Goal: Task Accomplishment & Management: Manage account settings

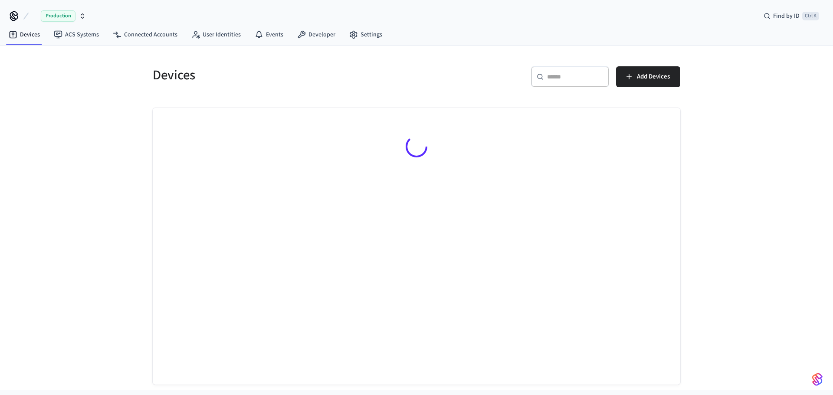
drag, startPoint x: 0, startPoint y: 0, endPoint x: 552, endPoint y: 89, distance: 559.5
click at [552, 89] on div "​ ​" at bounding box center [570, 78] width 78 height 24
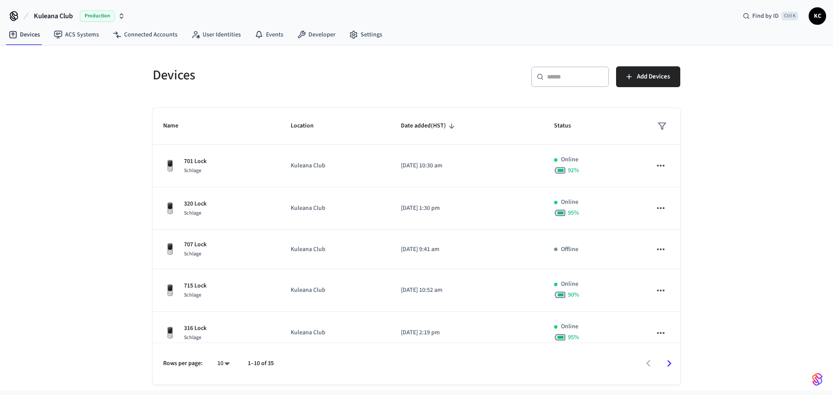
click at [564, 84] on div "​ ​" at bounding box center [570, 76] width 78 height 21
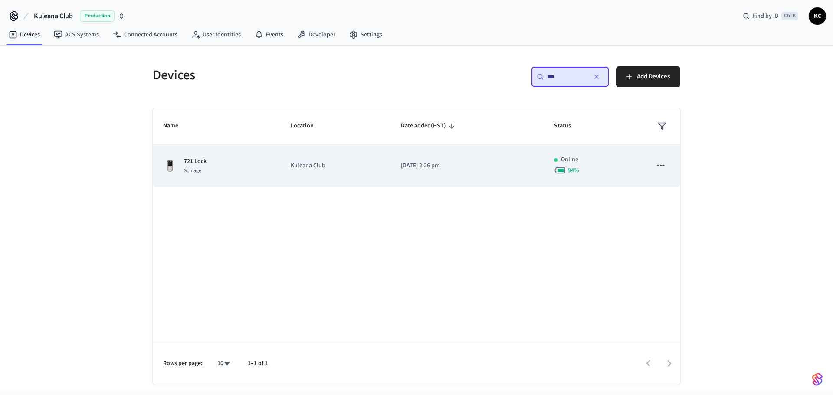
type input "***"
click at [397, 170] on td "[DATE] 2:26 pm" at bounding box center [467, 166] width 153 height 43
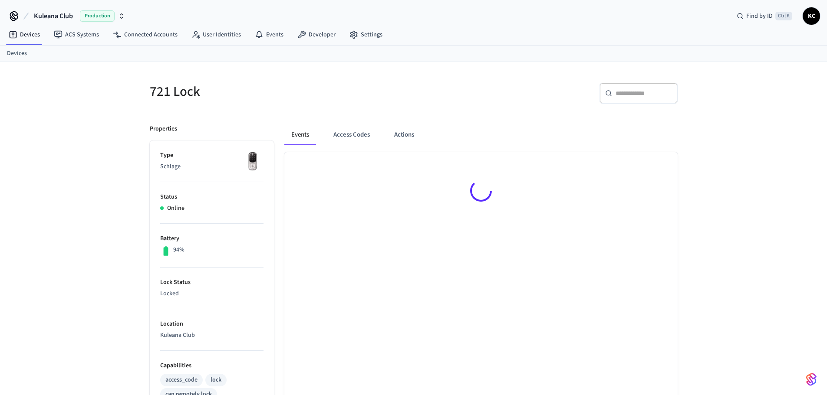
click at [395, 168] on div at bounding box center [480, 192] width 393 height 80
click at [347, 140] on button "Access Codes" at bounding box center [351, 137] width 50 height 21
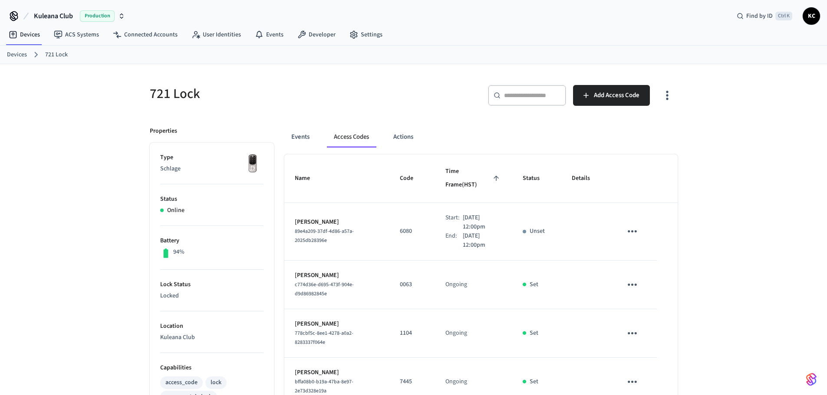
click at [697, 194] on div "721 Lock ​ ​ Add Access Code Properties Type Schlage Status Online Battery 94% …" at bounding box center [413, 402] width 827 height 676
drag, startPoint x: 98, startPoint y: 141, endPoint x: 94, endPoint y: 124, distance: 17.4
click at [98, 141] on div "721 Lock ​ ​ Add Access Code Properties Type Schlage Status Online Battery 94% …" at bounding box center [413, 402] width 827 height 676
click at [19, 56] on link "Devices" at bounding box center [17, 54] width 20 height 9
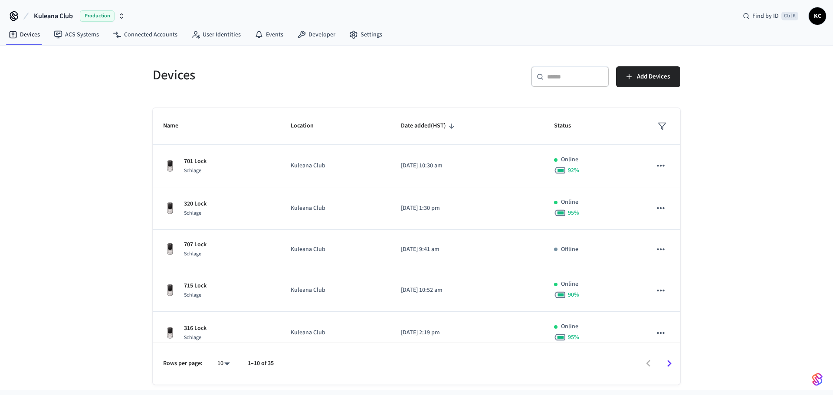
click at [549, 76] on input "text" at bounding box center [575, 76] width 56 height 9
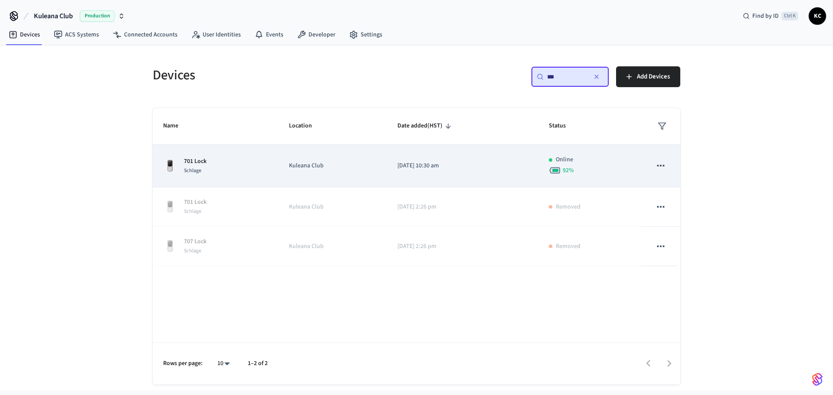
type input "***"
click at [467, 172] on td "[DATE] 10:30 am" at bounding box center [462, 166] width 151 height 43
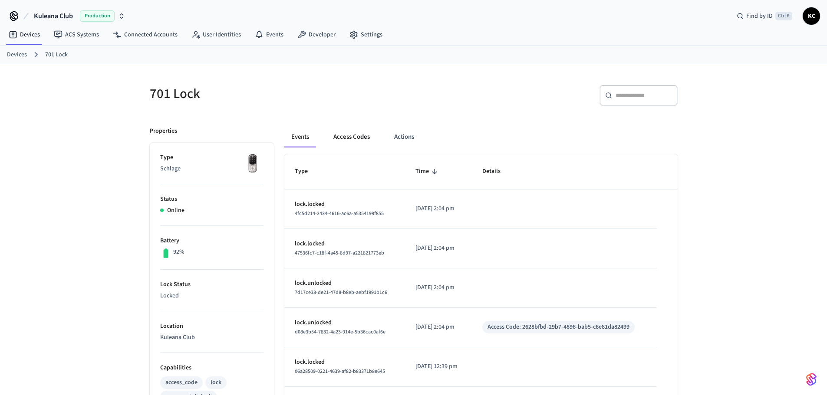
click at [344, 129] on button "Access Codes" at bounding box center [351, 137] width 50 height 21
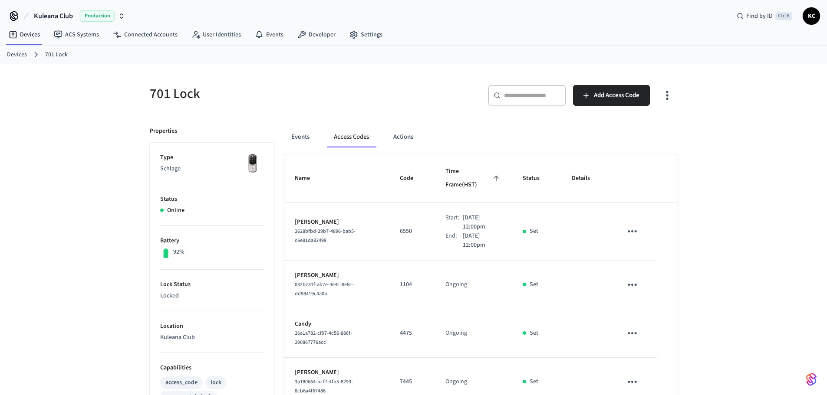
drag, startPoint x: 84, startPoint y: 85, endPoint x: 63, endPoint y: 80, distance: 22.0
click at [84, 85] on div "701 Lock ​ ​ Add Access Code Properties Type Schlage Status Online Battery 92% …" at bounding box center [413, 342] width 827 height 556
click at [25, 56] on link "Devices" at bounding box center [17, 54] width 20 height 9
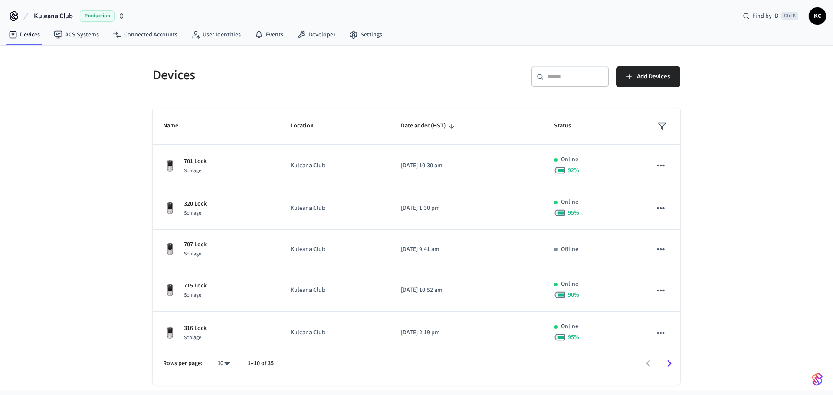
click at [571, 82] on div "​ ​" at bounding box center [570, 76] width 78 height 21
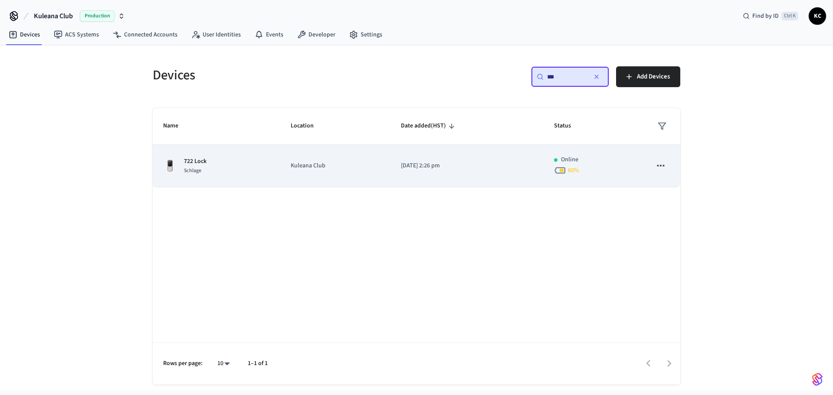
type input "***"
click at [470, 151] on td "[DATE] 2:26 pm" at bounding box center [467, 166] width 153 height 43
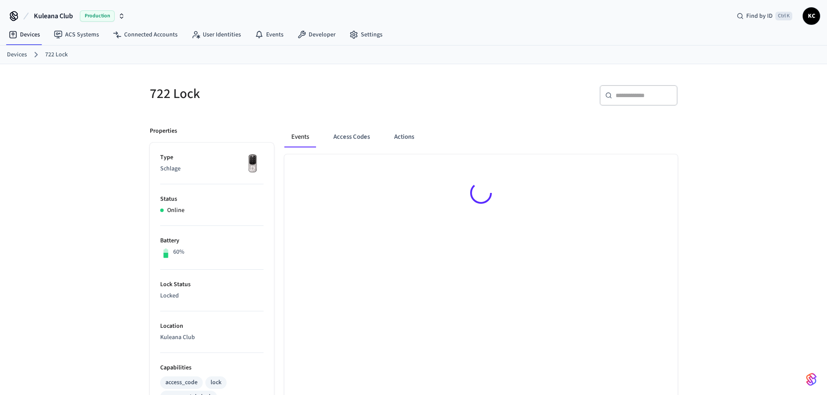
drag, startPoint x: 353, startPoint y: 134, endPoint x: 647, endPoint y: 154, distance: 294.5
click at [353, 134] on button "Access Codes" at bounding box center [351, 137] width 50 height 21
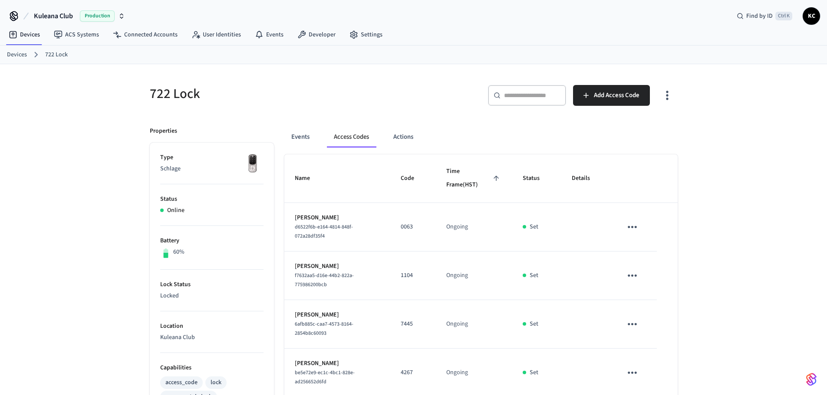
click at [719, 157] on div "722 Lock ​ ​ Add Access Code Properties Type Schlage Status Online Battery 60% …" at bounding box center [413, 373] width 827 height 618
click at [621, 92] on span "Add Access Code" at bounding box center [617, 95] width 46 height 11
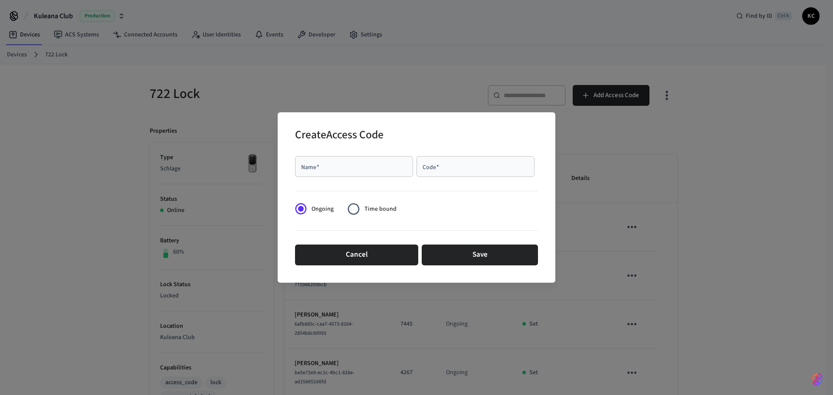
click at [386, 174] on div "Name   *" at bounding box center [354, 166] width 118 height 21
type input "*******"
type input "****"
click at [372, 206] on span "Time bound" at bounding box center [381, 209] width 32 height 9
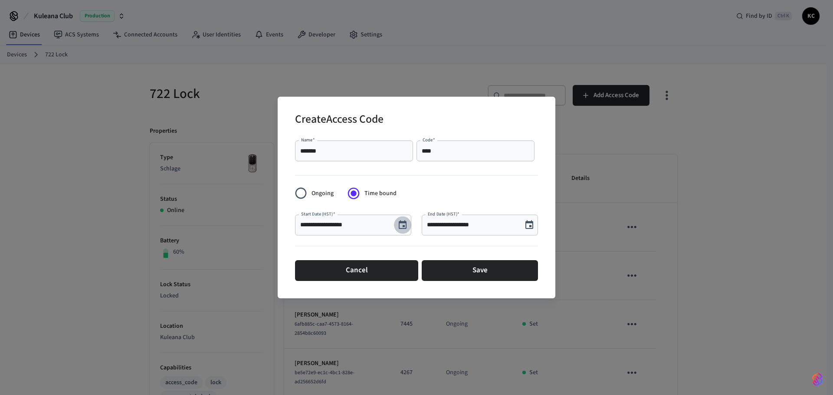
click at [404, 223] on icon "Choose date, selected date is Sep 4, 2025" at bounding box center [403, 224] width 8 height 9
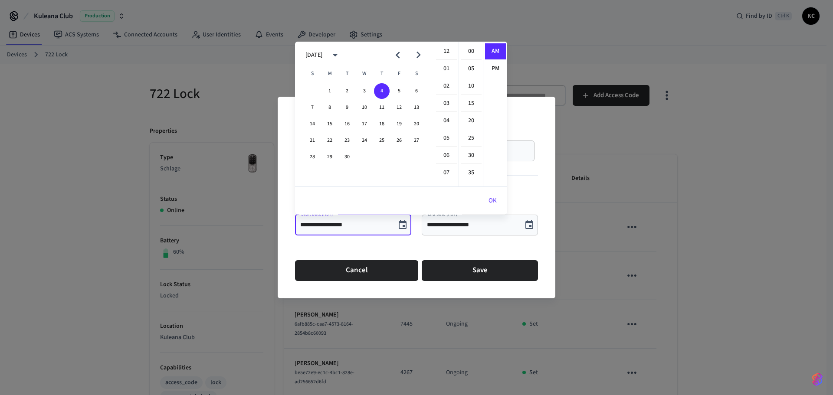
scroll to position [174, 0]
click at [394, 85] on button "5" at bounding box center [399, 91] width 16 height 16
click at [449, 53] on li "12" at bounding box center [446, 51] width 21 height 16
drag, startPoint x: 465, startPoint y: 53, endPoint x: 473, endPoint y: 56, distance: 8.1
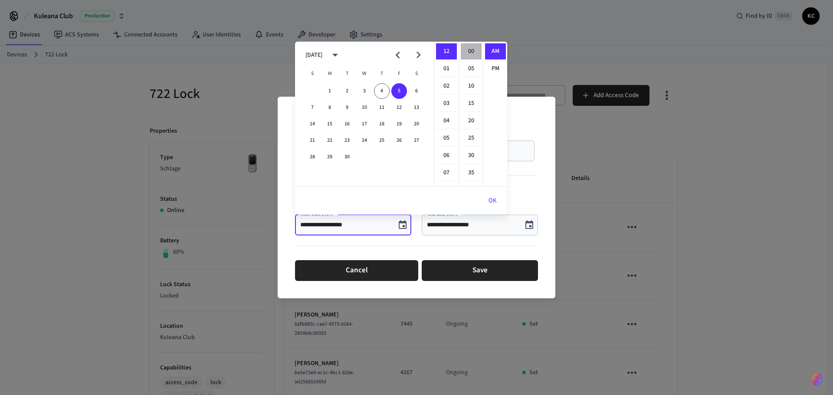
click at [465, 53] on li "00" at bounding box center [471, 51] width 21 height 16
click at [490, 65] on li "PM" at bounding box center [495, 69] width 21 height 16
type input "**********"
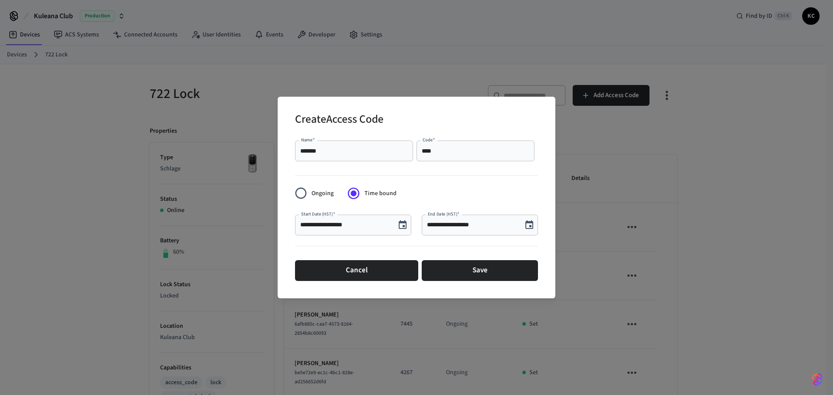
scroll to position [16, 0]
click at [524, 224] on icon "Choose date, selected date is Sep 4, 2025" at bounding box center [529, 225] width 10 height 10
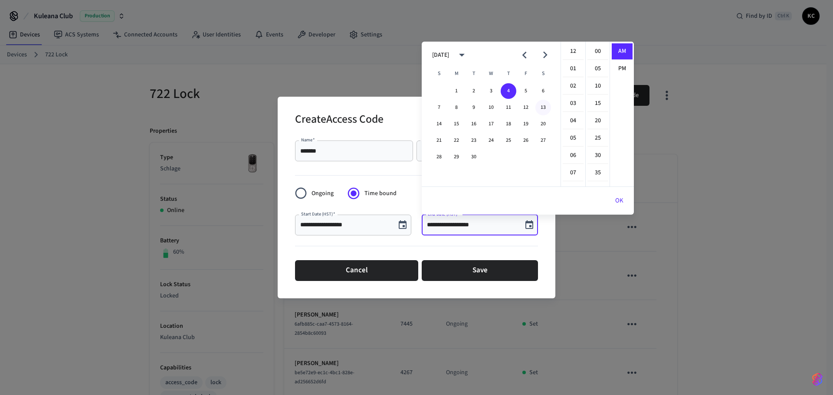
scroll to position [174, 0]
click at [526, 106] on button "12" at bounding box center [526, 108] width 16 height 16
click at [567, 48] on li "12" at bounding box center [573, 51] width 21 height 16
click at [599, 53] on li "00" at bounding box center [598, 51] width 21 height 16
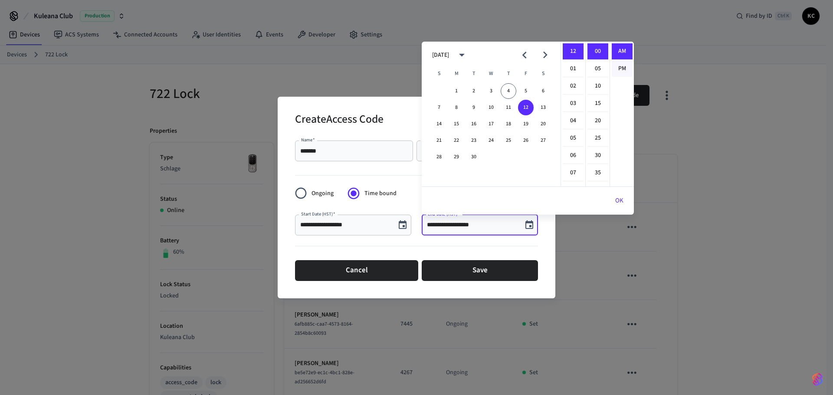
click at [621, 66] on li "PM" at bounding box center [622, 69] width 21 height 16
type input "**********"
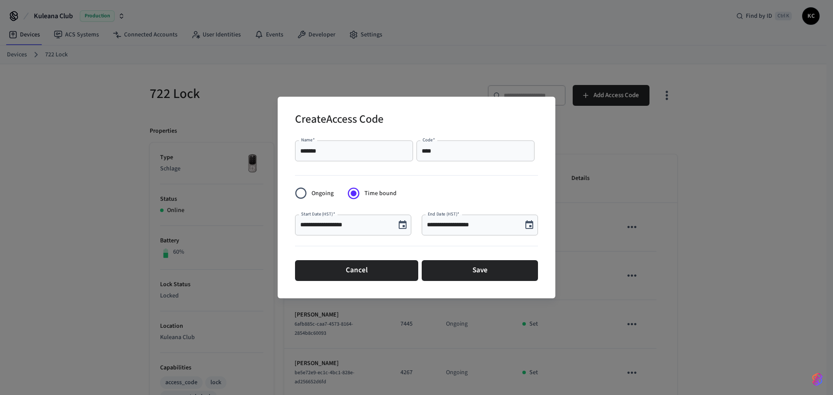
scroll to position [8, 0]
click at [497, 273] on button "Save" at bounding box center [480, 270] width 116 height 21
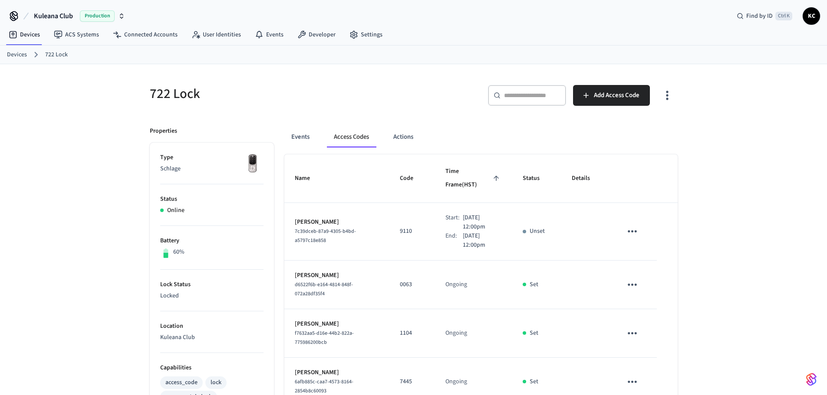
click at [17, 53] on link "Devices" at bounding box center [17, 54] width 20 height 9
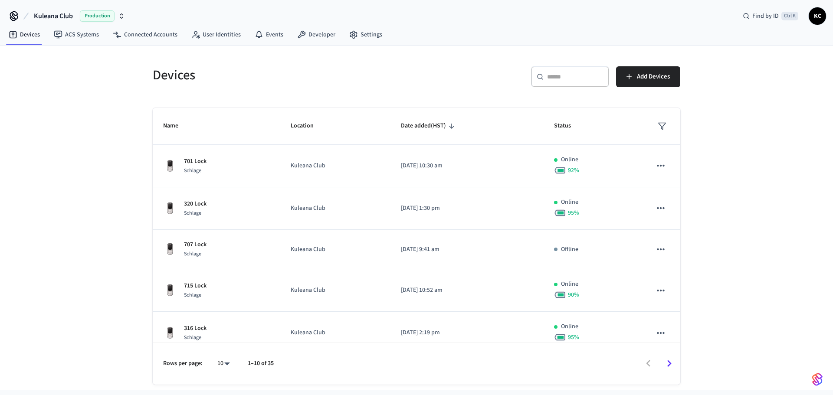
click at [577, 82] on div "​ ​" at bounding box center [570, 76] width 78 height 21
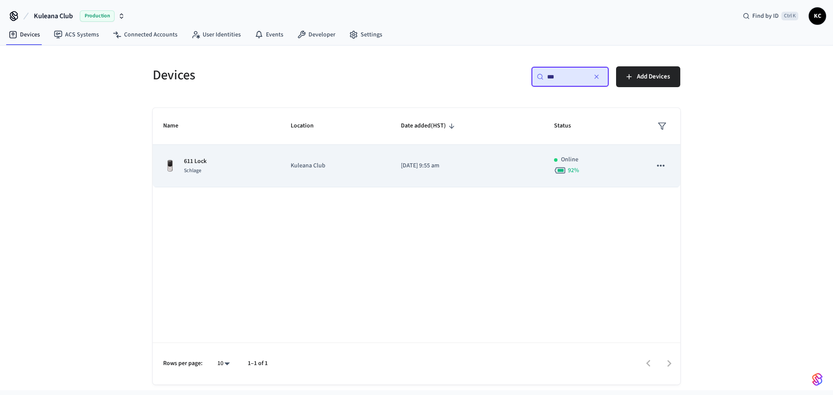
type input "***"
click at [407, 164] on p "[DATE] 9:55 am" at bounding box center [467, 165] width 132 height 9
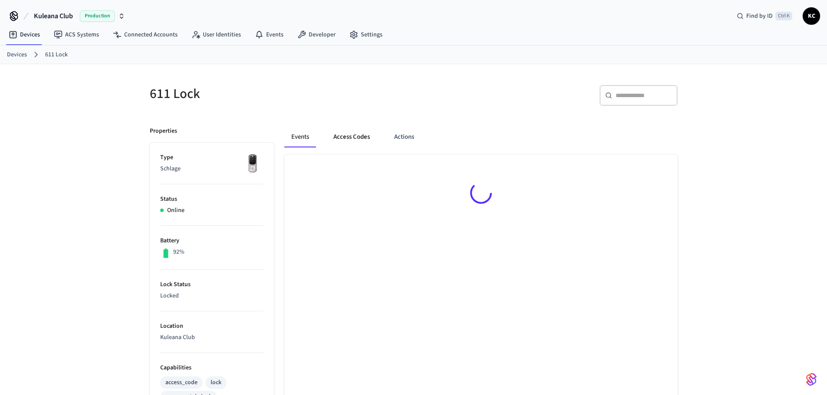
drag, startPoint x: 346, startPoint y: 138, endPoint x: 444, endPoint y: 152, distance: 98.7
click at [346, 138] on button "Access Codes" at bounding box center [351, 137] width 50 height 21
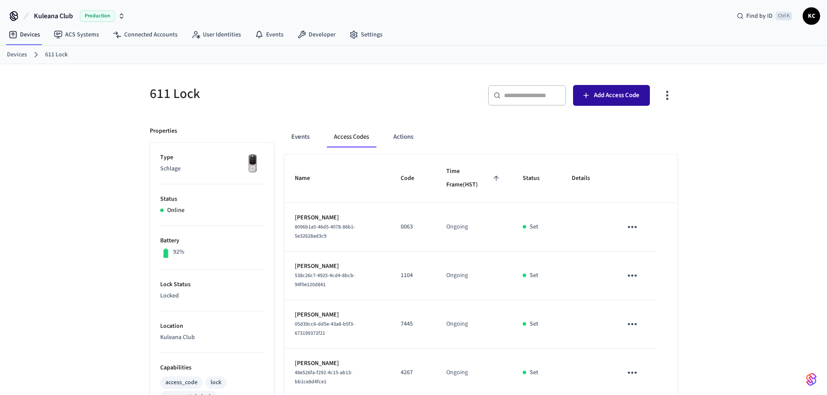
click at [613, 92] on span "Add Access Code" at bounding box center [617, 95] width 46 height 11
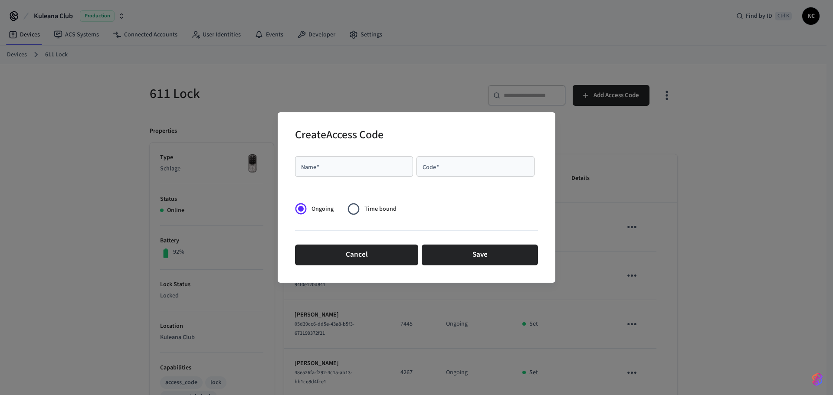
click at [364, 161] on div "Name   *" at bounding box center [354, 166] width 118 height 21
type input "*******"
type input "****"
click at [365, 217] on label "Time bound" at bounding box center [369, 208] width 53 height 21
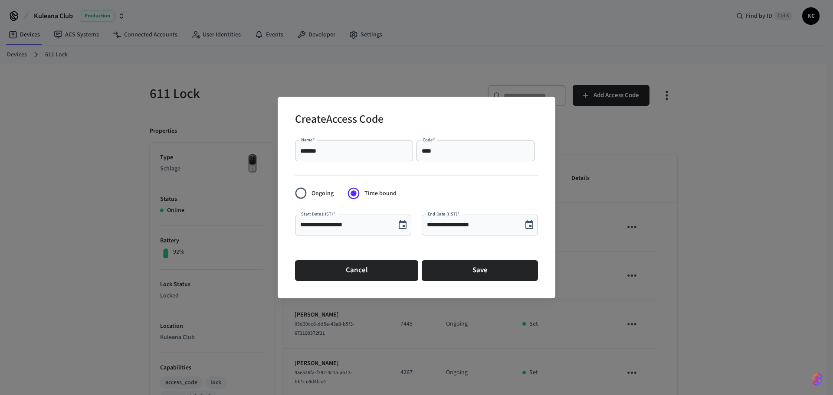
click at [401, 223] on icon "Choose date, selected date is Sep 4, 2025" at bounding box center [403, 225] width 10 height 10
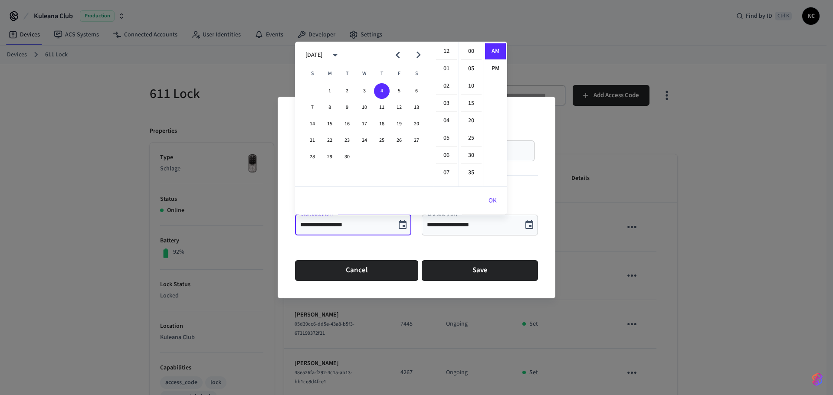
scroll to position [174, 0]
click at [401, 93] on button "5" at bounding box center [399, 91] width 16 height 16
click at [444, 50] on li "12" at bounding box center [446, 51] width 21 height 16
click at [467, 48] on li "00" at bounding box center [471, 51] width 21 height 16
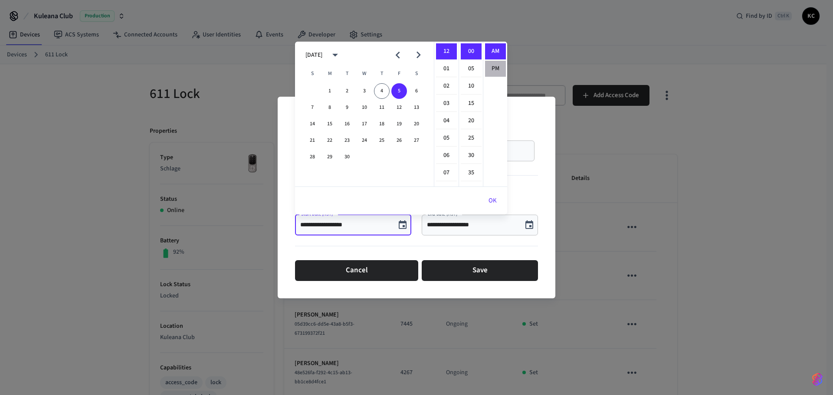
click at [491, 67] on li "PM" at bounding box center [495, 69] width 21 height 16
type input "**********"
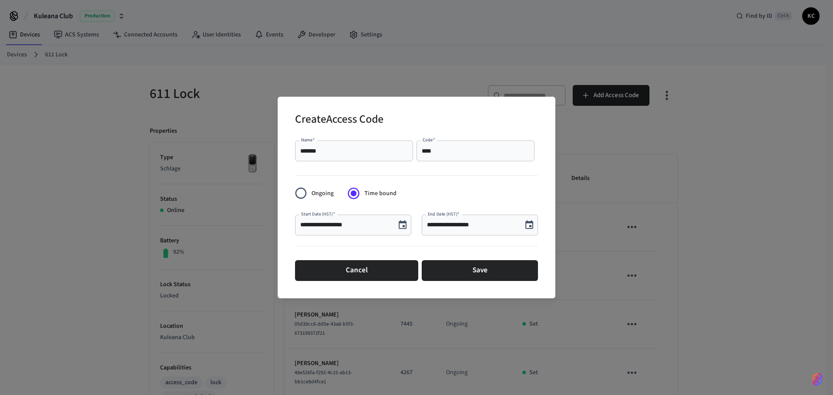
scroll to position [16, 0]
click at [526, 224] on icon "Choose date, selected date is Sep 4, 2025" at bounding box center [530, 224] width 8 height 9
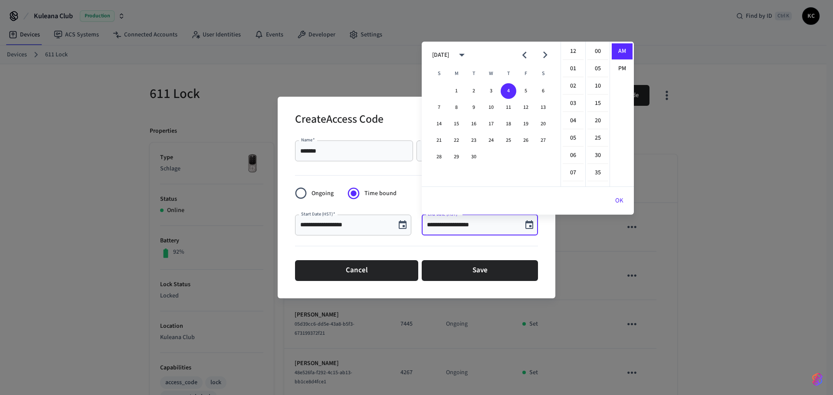
scroll to position [174, 0]
click at [529, 108] on button "12" at bounding box center [526, 108] width 16 height 16
click at [573, 47] on li "12" at bounding box center [573, 51] width 21 height 16
click at [599, 50] on li "00" at bounding box center [598, 51] width 21 height 16
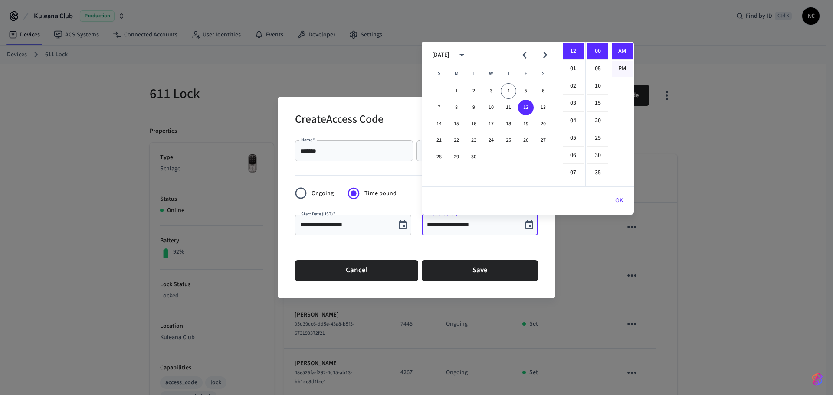
click at [615, 67] on li "PM" at bounding box center [622, 69] width 21 height 16
type input "**********"
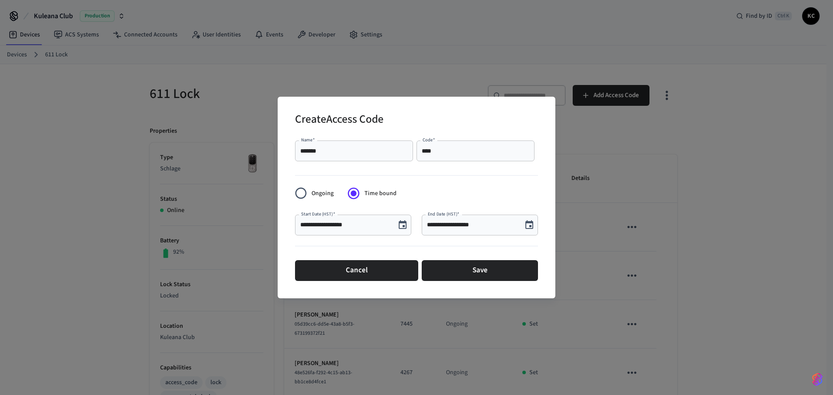
scroll to position [3, 0]
click at [462, 263] on button "Save" at bounding box center [480, 270] width 116 height 21
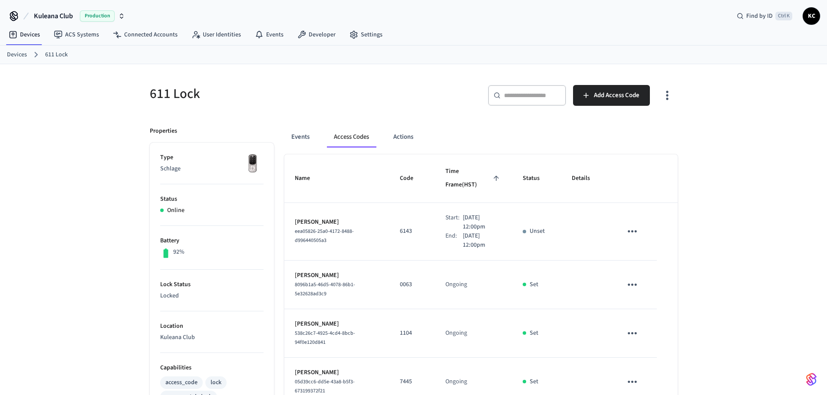
click at [20, 56] on link "Devices" at bounding box center [17, 54] width 20 height 9
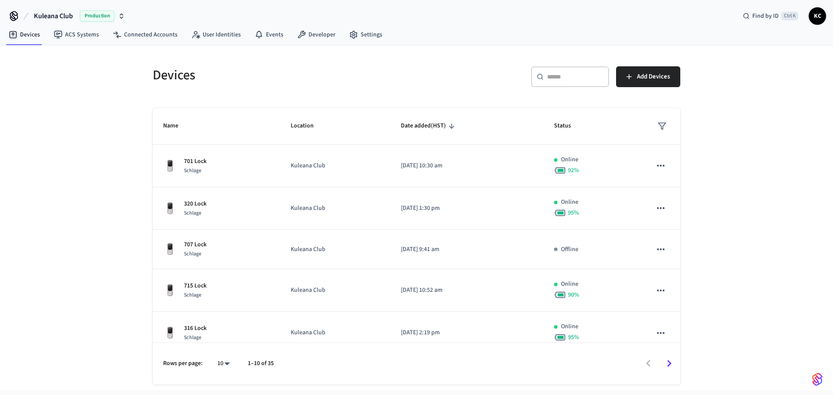
click at [576, 79] on input "text" at bounding box center [575, 76] width 56 height 9
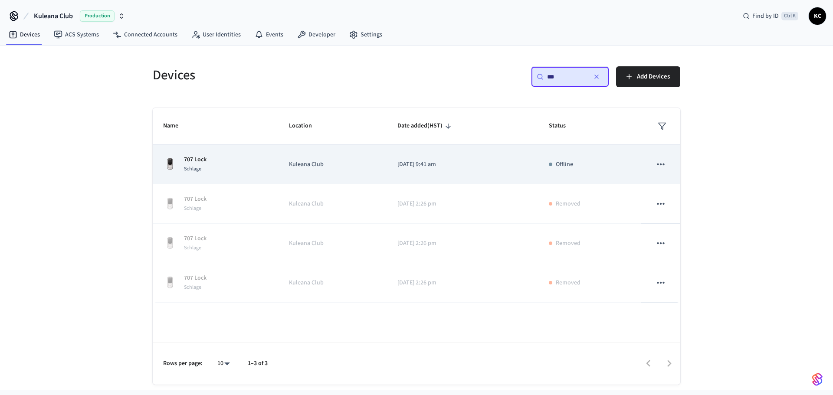
type input "***"
click at [401, 162] on p "[DATE] 9:41 am" at bounding box center [463, 164] width 131 height 9
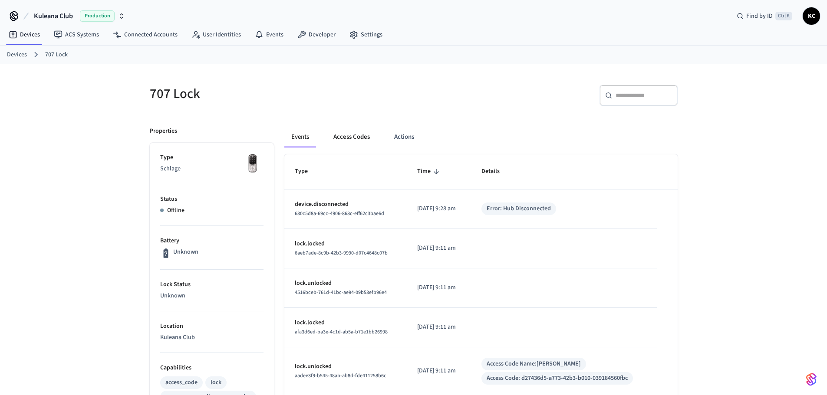
click at [351, 135] on button "Access Codes" at bounding box center [351, 137] width 50 height 21
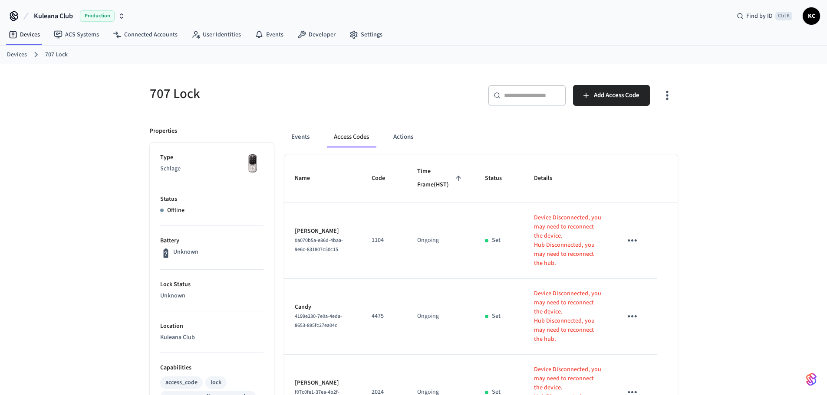
click at [534, 102] on div "​ ​" at bounding box center [527, 95] width 78 height 21
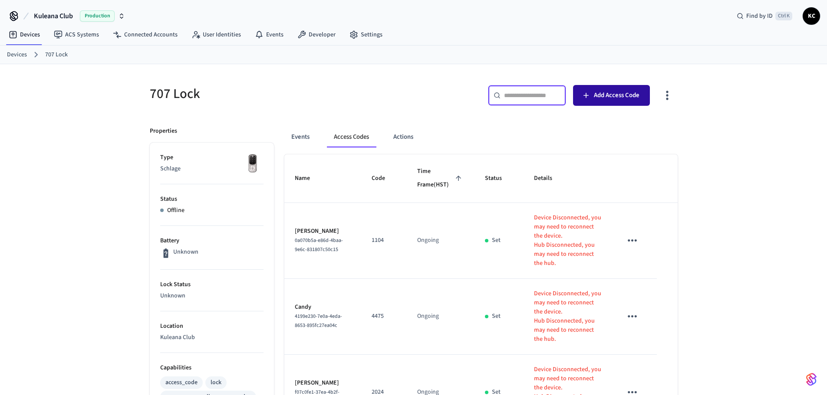
click at [631, 89] on button "Add Access Code" at bounding box center [611, 95] width 77 height 21
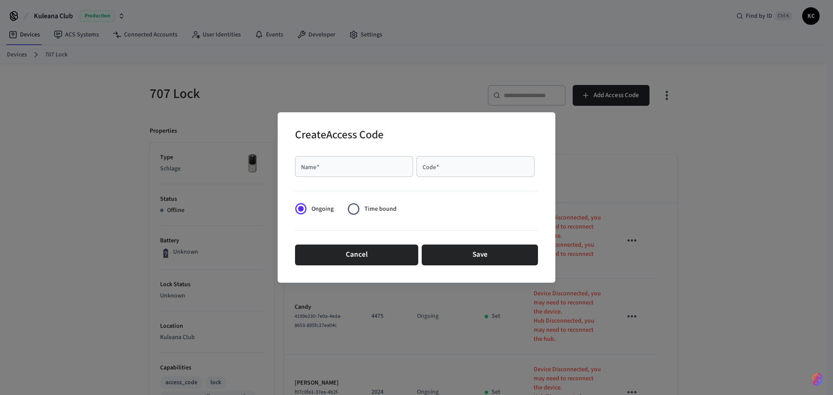
click at [361, 164] on input "Name   *" at bounding box center [354, 166] width 108 height 9
type input "*********"
click at [474, 168] on input "Code   *" at bounding box center [476, 166] width 108 height 9
type input "****"
click at [380, 210] on span "Time bound" at bounding box center [381, 209] width 32 height 9
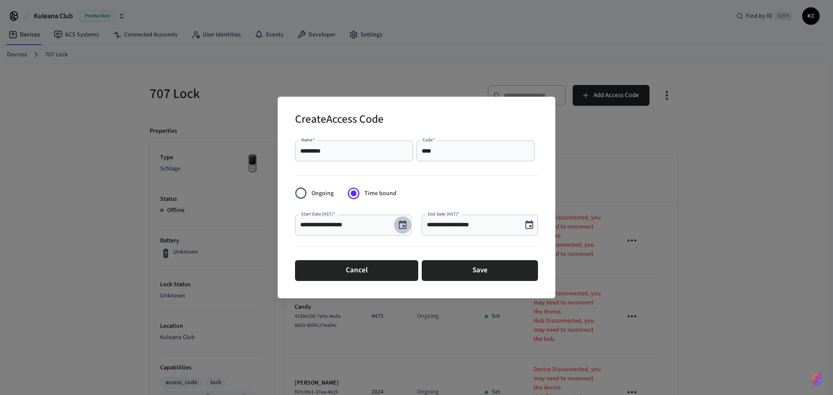
click at [400, 224] on icon "Choose date, selected date is Sep 4, 2025" at bounding box center [403, 224] width 8 height 9
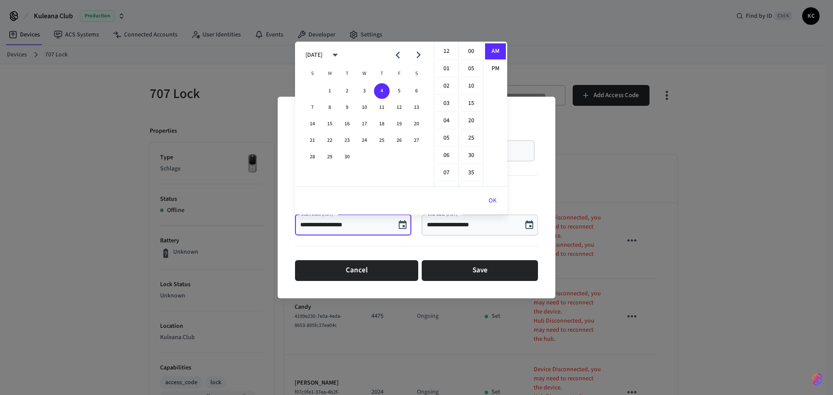
scroll to position [174, 0]
click at [401, 93] on button "5" at bounding box center [399, 91] width 16 height 16
click at [444, 52] on li "12" at bounding box center [446, 51] width 21 height 16
click at [469, 48] on li "00" at bounding box center [471, 51] width 21 height 16
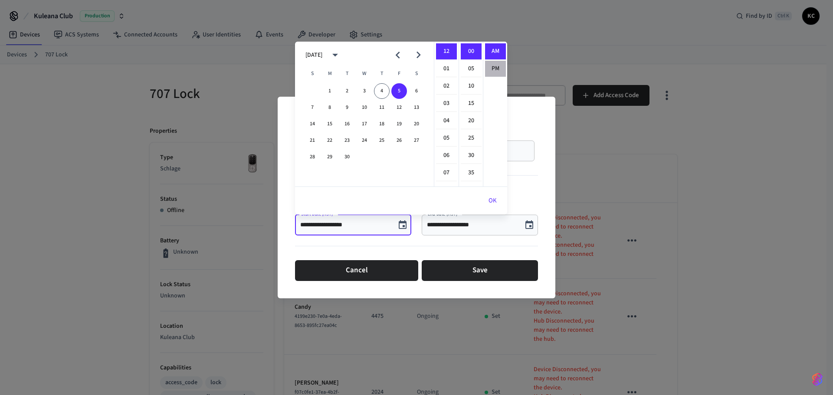
click at [496, 67] on li "PM" at bounding box center [495, 69] width 21 height 16
type input "**********"
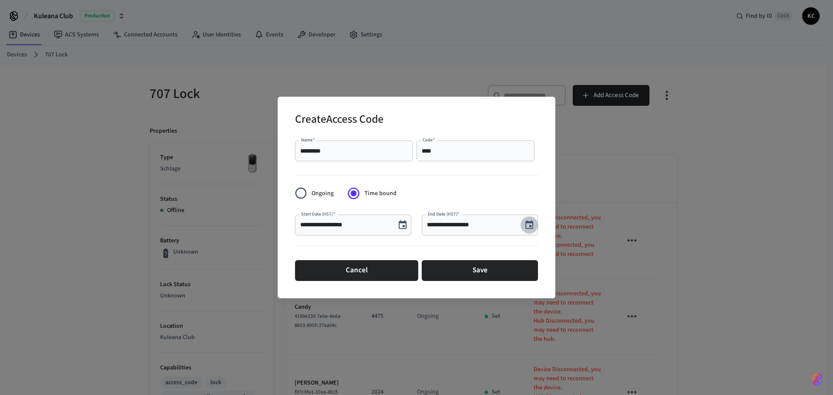
click at [534, 225] on icon "Choose date, selected date is Sep 4, 2025" at bounding box center [529, 225] width 10 height 10
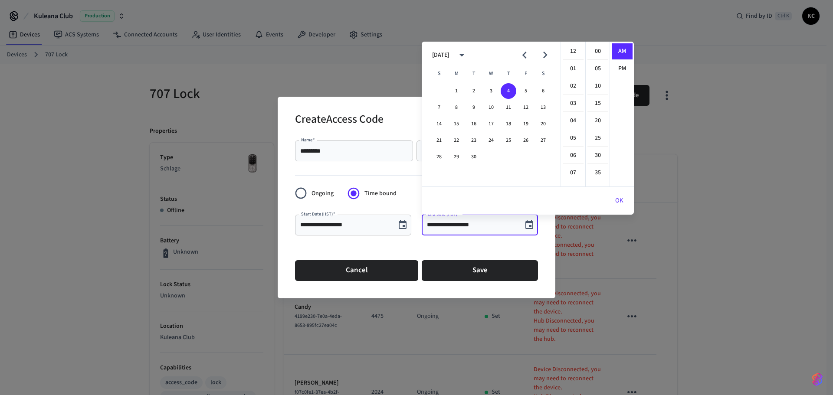
scroll to position [174, 0]
click at [526, 107] on button "12" at bounding box center [526, 108] width 16 height 16
click at [575, 53] on li "12" at bounding box center [573, 51] width 21 height 16
click at [588, 52] on li "00" at bounding box center [598, 51] width 21 height 16
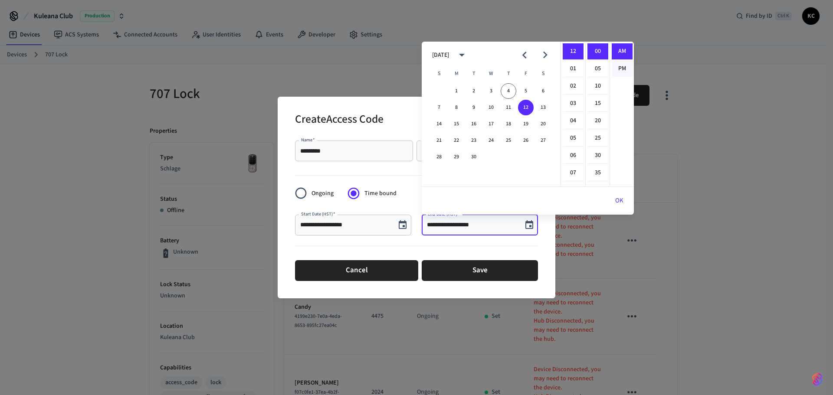
click at [615, 69] on li "PM" at bounding box center [622, 69] width 21 height 16
type input "**********"
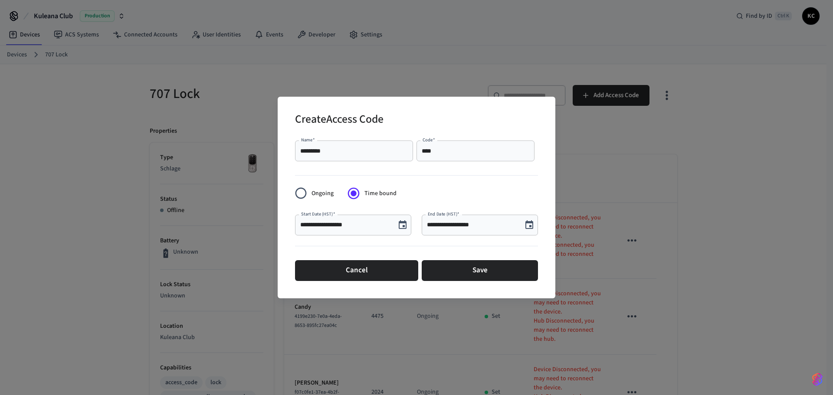
scroll to position [16, 0]
click at [467, 268] on button "Save" at bounding box center [480, 270] width 116 height 21
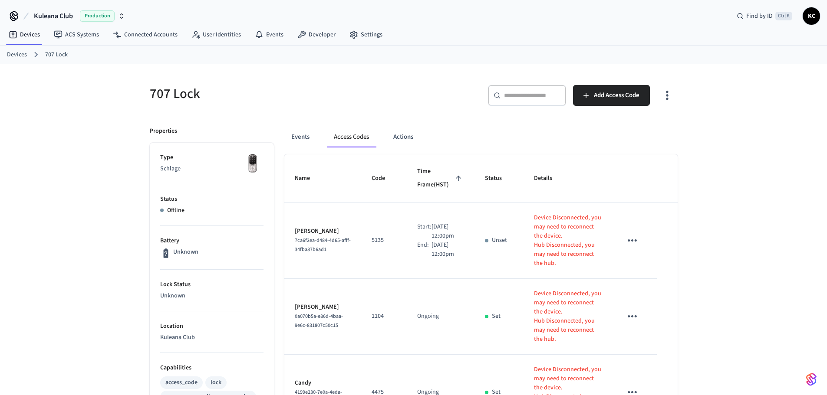
click at [13, 54] on link "Devices" at bounding box center [17, 54] width 20 height 9
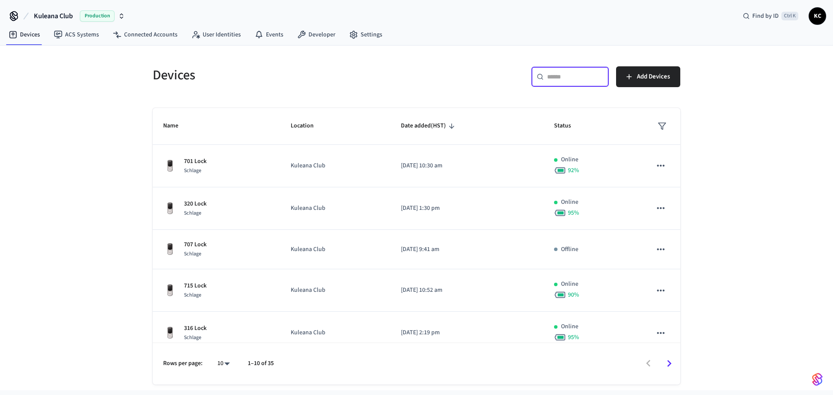
click at [553, 76] on input "text" at bounding box center [575, 76] width 56 height 9
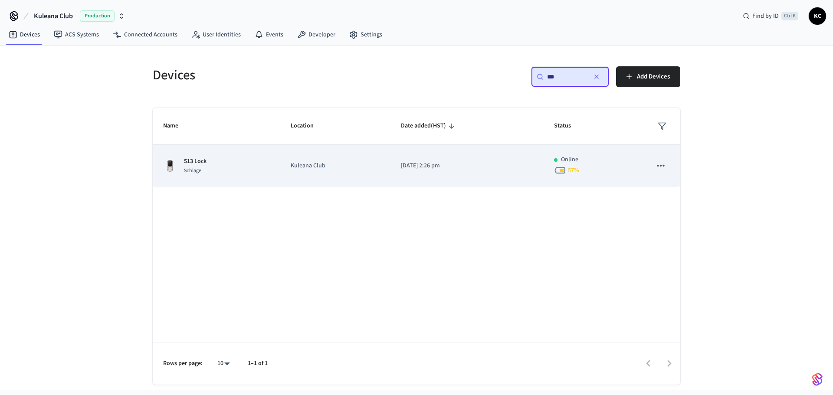
type input "***"
click at [416, 170] on p "[DATE] 2:26 pm" at bounding box center [467, 165] width 132 height 9
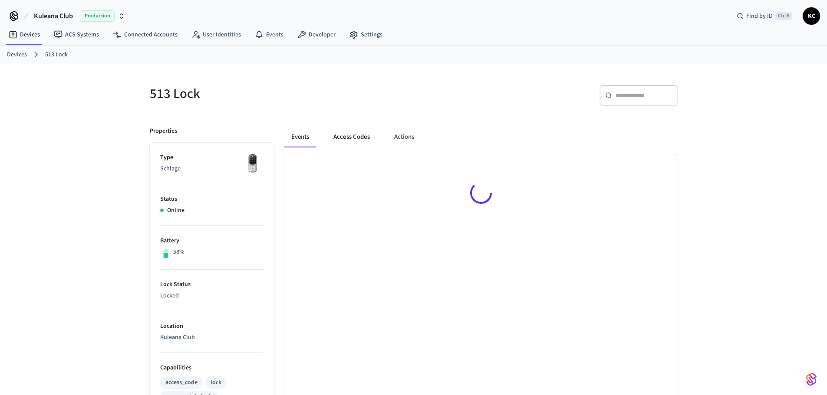
click at [345, 139] on button "Access Codes" at bounding box center [351, 137] width 50 height 21
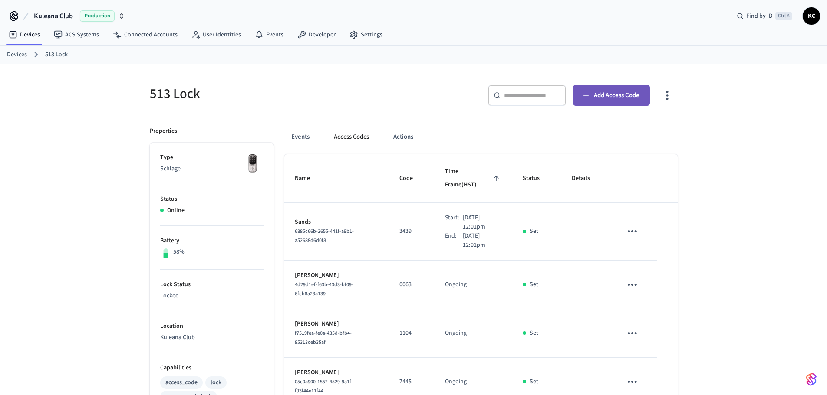
click at [618, 104] on button "Add Access Code" at bounding box center [611, 95] width 77 height 21
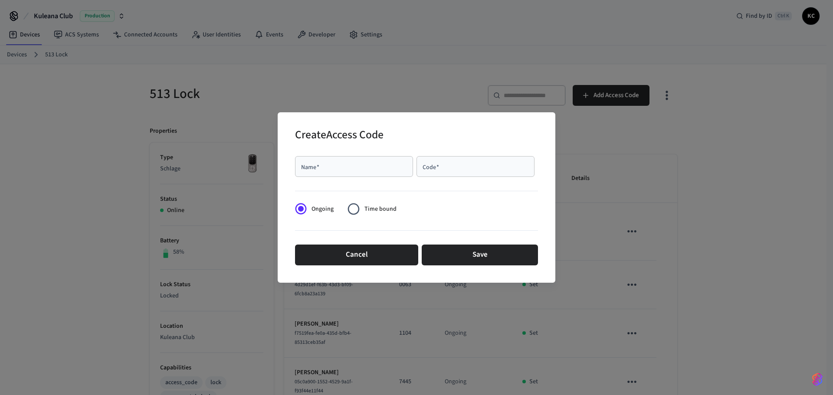
click at [373, 174] on div "Name   *" at bounding box center [354, 166] width 118 height 21
type input "******"
type input "****"
click at [447, 168] on input "****" at bounding box center [476, 166] width 108 height 9
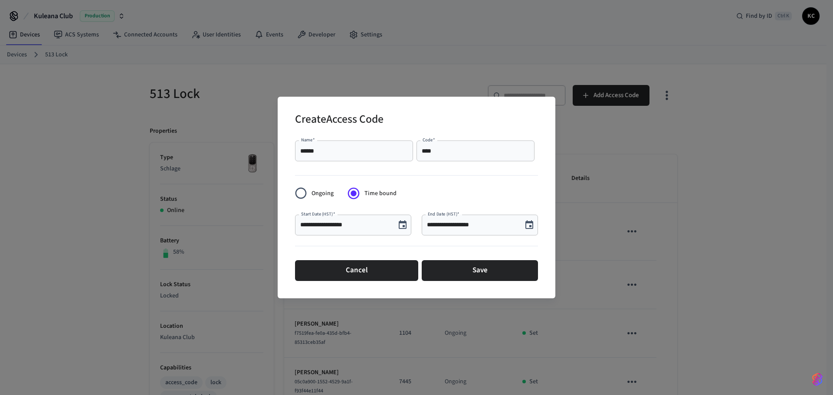
click at [400, 230] on icon "Choose date, selected date is Sep 4, 2025" at bounding box center [403, 225] width 10 height 10
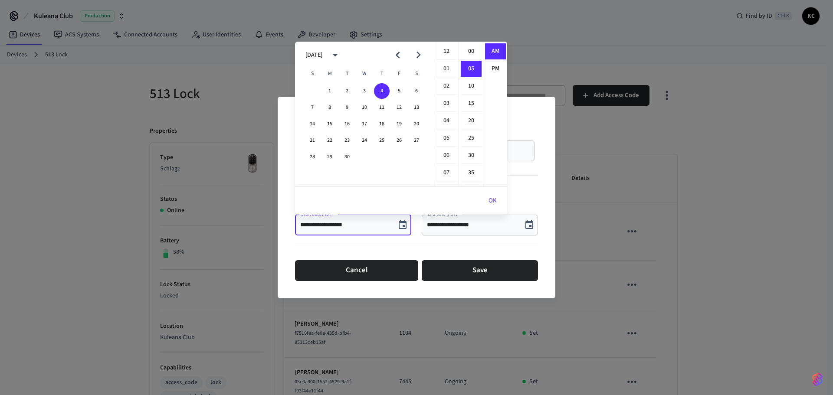
scroll to position [17, 0]
click at [396, 91] on button "5" at bounding box center [399, 91] width 16 height 16
click at [450, 49] on li "12" at bounding box center [446, 51] width 21 height 16
click at [468, 52] on li "00" at bounding box center [471, 51] width 21 height 16
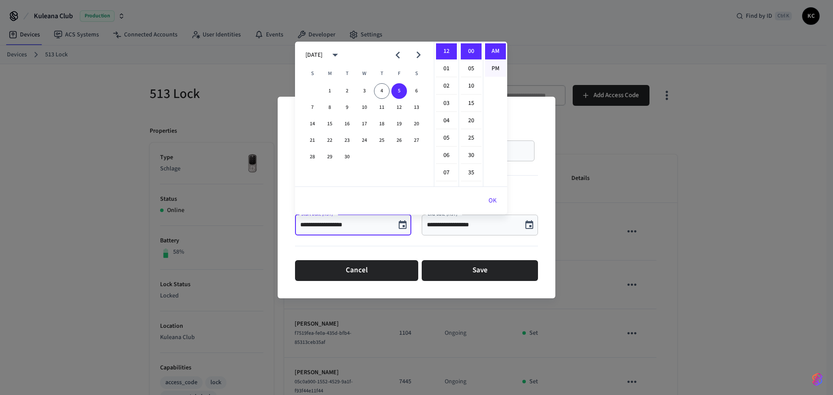
click at [495, 68] on li "PM" at bounding box center [495, 69] width 21 height 16
type input "**********"
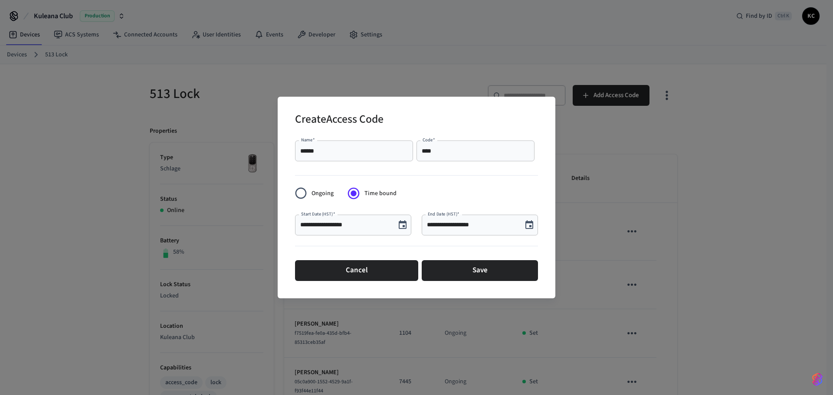
scroll to position [16, 0]
click at [532, 223] on icon "Choose date, selected date is Sep 4, 2025" at bounding box center [529, 225] width 10 height 10
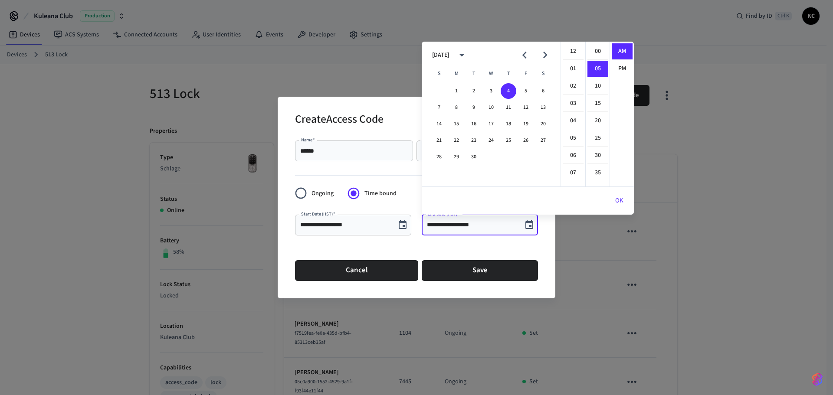
scroll to position [17, 0]
click at [526, 108] on button "12" at bounding box center [526, 108] width 16 height 16
click at [572, 53] on li "12" at bounding box center [573, 51] width 21 height 16
click at [595, 53] on li "00" at bounding box center [598, 51] width 21 height 16
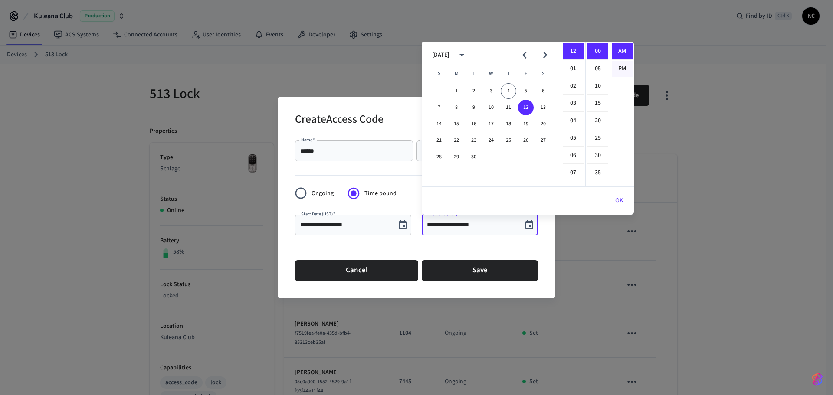
click at [616, 66] on li "PM" at bounding box center [622, 69] width 21 height 16
type input "**********"
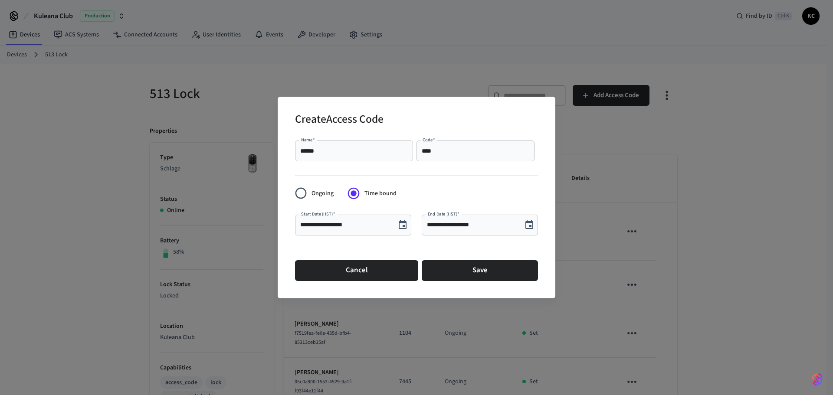
scroll to position [16, 0]
click at [471, 273] on button "Save" at bounding box center [480, 270] width 116 height 21
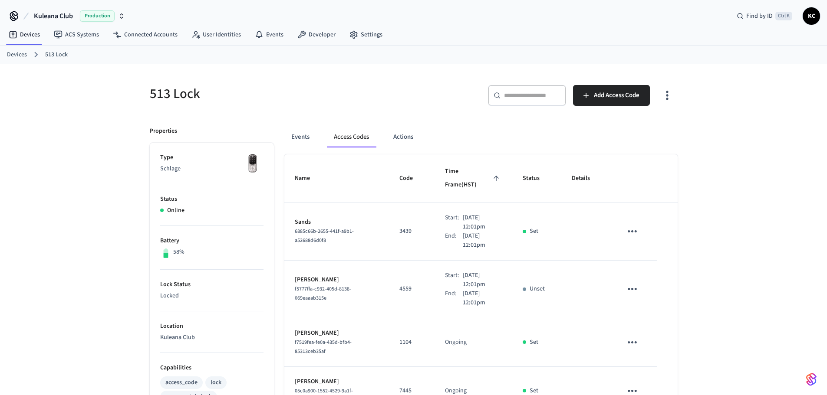
click at [20, 56] on link "Devices" at bounding box center [17, 54] width 20 height 9
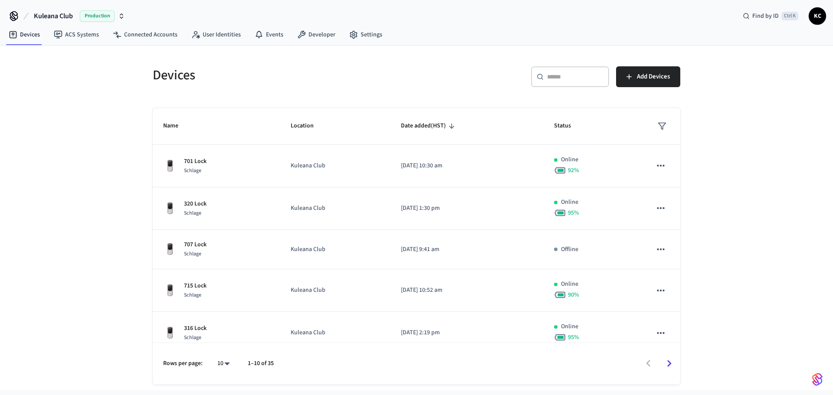
click at [556, 81] on input "text" at bounding box center [575, 76] width 56 height 9
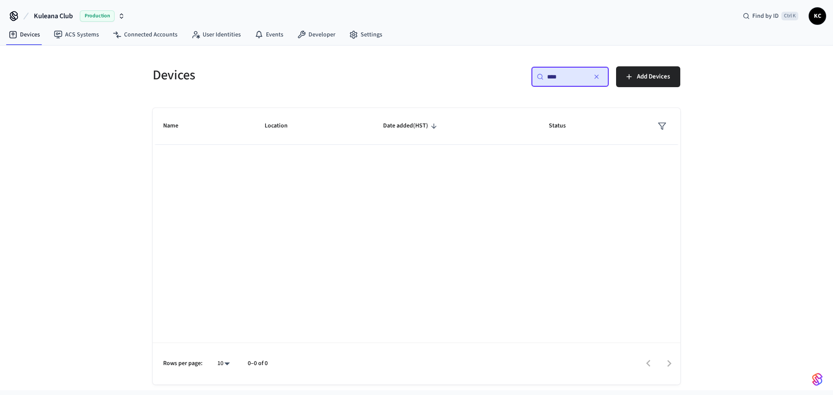
type input "****"
drag, startPoint x: 565, startPoint y: 80, endPoint x: 433, endPoint y: 81, distance: 131.9
click at [457, 82] on div "​ **** ​ Add Devices" at bounding box center [551, 80] width 259 height 28
click at [594, 77] on icon "button" at bounding box center [596, 76] width 7 height 7
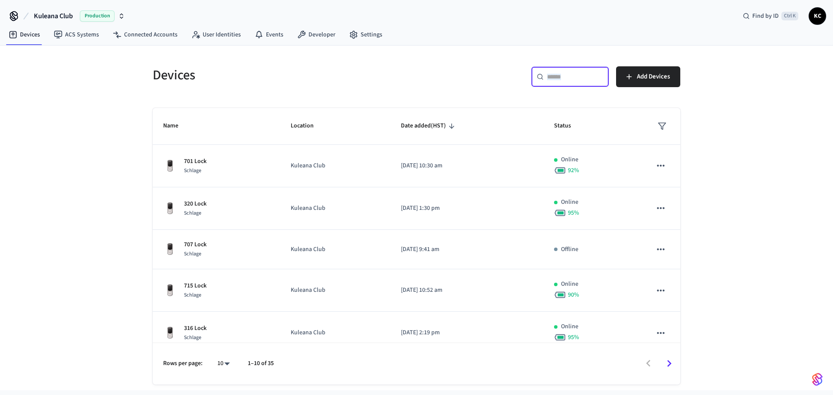
click at [565, 78] on input "text" at bounding box center [575, 76] width 56 height 9
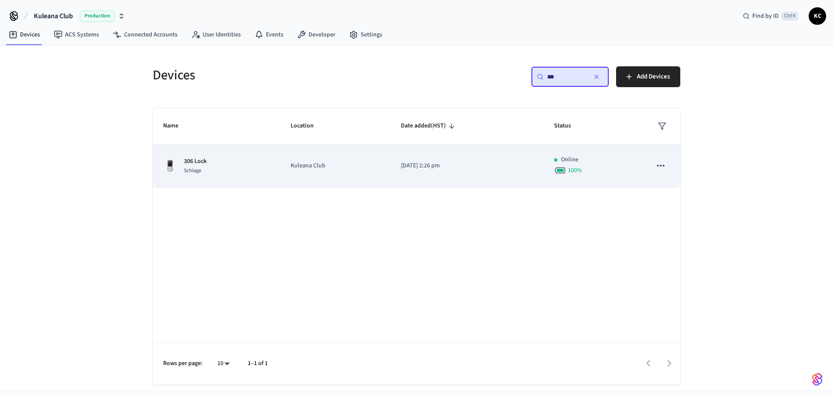
type input "***"
click at [449, 165] on p "[DATE] 2:26 pm" at bounding box center [467, 165] width 132 height 9
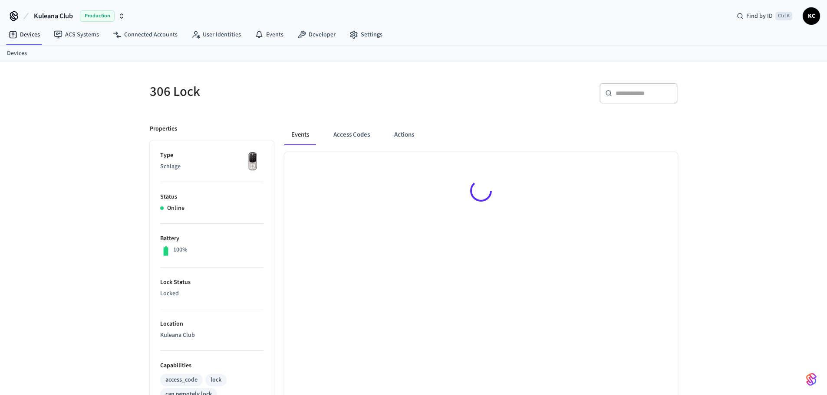
click at [360, 133] on button "Access Codes" at bounding box center [351, 135] width 50 height 21
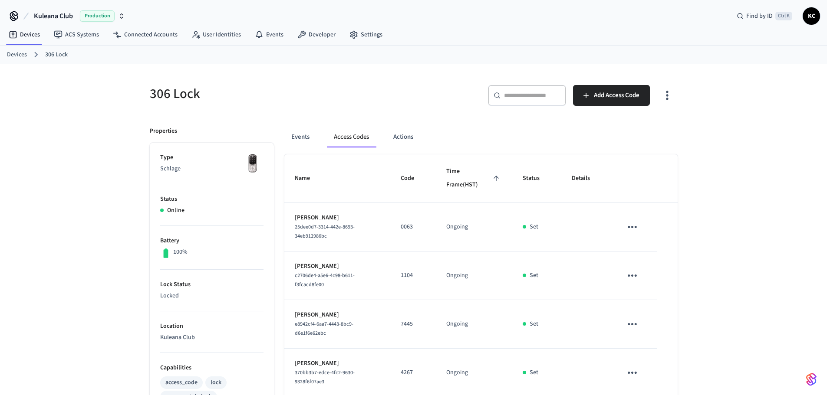
click at [677, 148] on div "Events Access Codes Actions" at bounding box center [480, 141] width 393 height 28
click at [628, 92] on span "Add Access Code" at bounding box center [617, 95] width 46 height 11
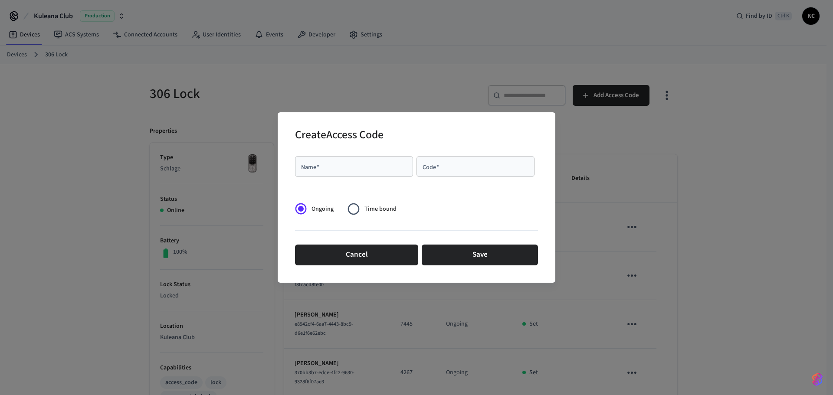
click at [348, 175] on div "Name   *" at bounding box center [354, 166] width 118 height 21
type input "******"
type input "****"
click at [374, 212] on span "Time bound" at bounding box center [381, 209] width 32 height 9
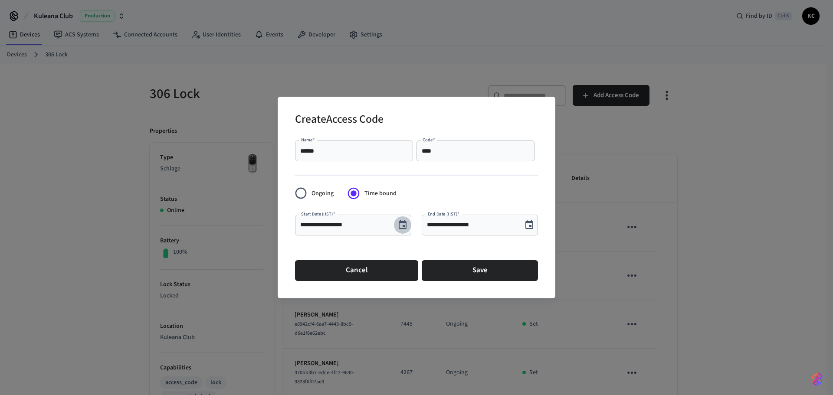
click at [398, 224] on icon "Choose date, selected date is Sep 4, 2025" at bounding box center [403, 225] width 10 height 10
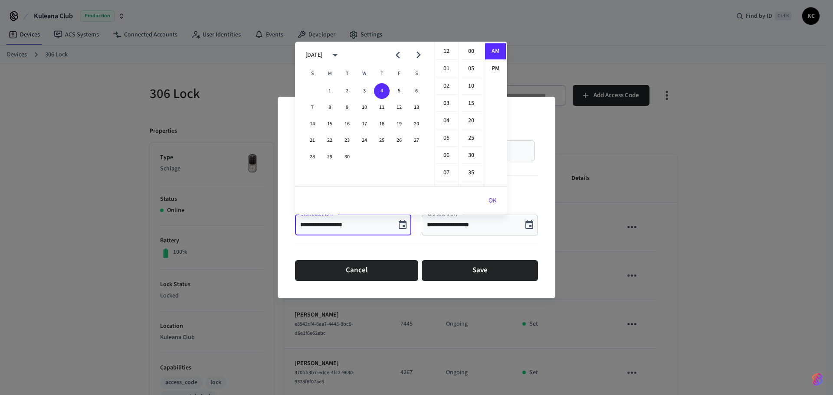
scroll to position [174, 0]
click at [399, 93] on button "5" at bounding box center [399, 91] width 16 height 16
drag, startPoint x: 444, startPoint y: 51, endPoint x: 448, endPoint y: 49, distance: 5.1
click at [445, 50] on li "12" at bounding box center [446, 51] width 21 height 16
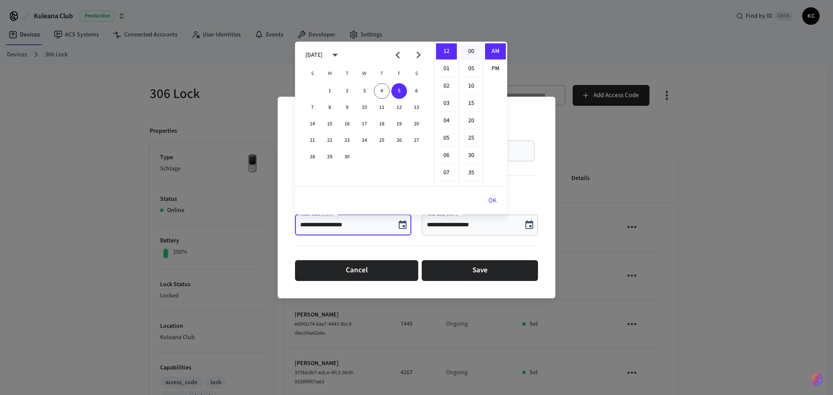
click at [467, 50] on li "00" at bounding box center [471, 51] width 21 height 16
click at [493, 66] on li "PM" at bounding box center [495, 69] width 21 height 16
type input "**********"
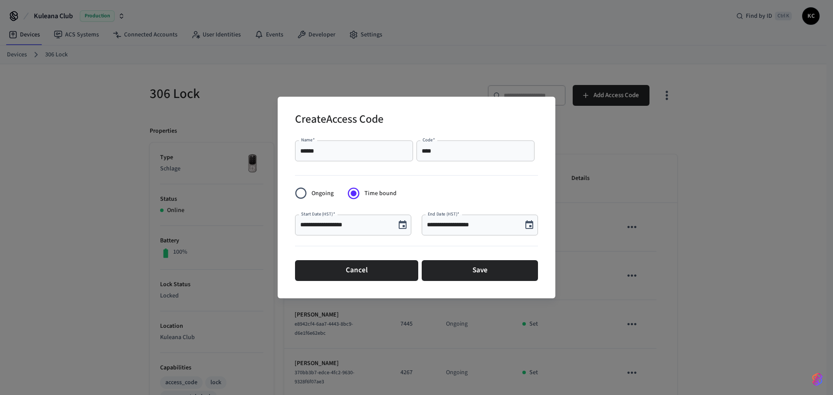
scroll to position [16, 0]
click at [539, 227] on div "**********" at bounding box center [417, 197] width 278 height 201
click at [530, 224] on icon "Choose date, selected date is Sep 4, 2025" at bounding box center [529, 225] width 10 height 10
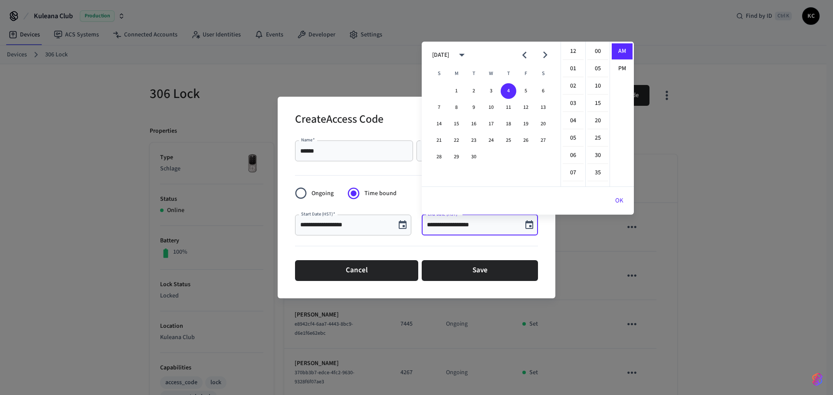
scroll to position [174, 0]
click at [528, 122] on button "19" at bounding box center [526, 124] width 16 height 16
click at [569, 49] on li "12" at bounding box center [573, 51] width 21 height 16
click at [590, 49] on li "00" at bounding box center [598, 51] width 21 height 16
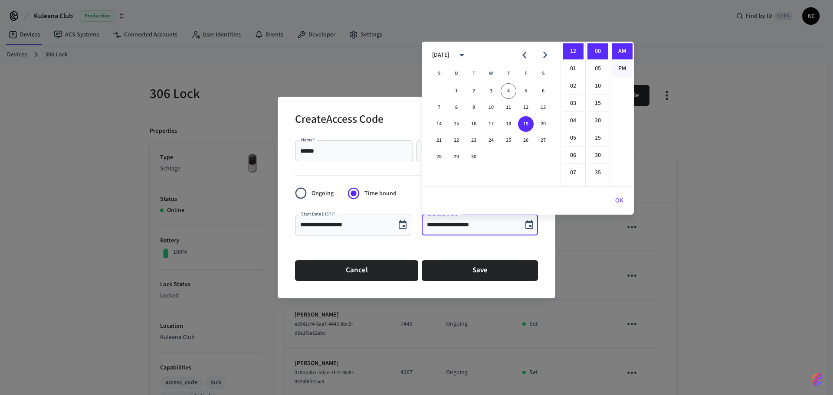
click at [618, 67] on li "PM" at bounding box center [622, 69] width 21 height 16
type input "**********"
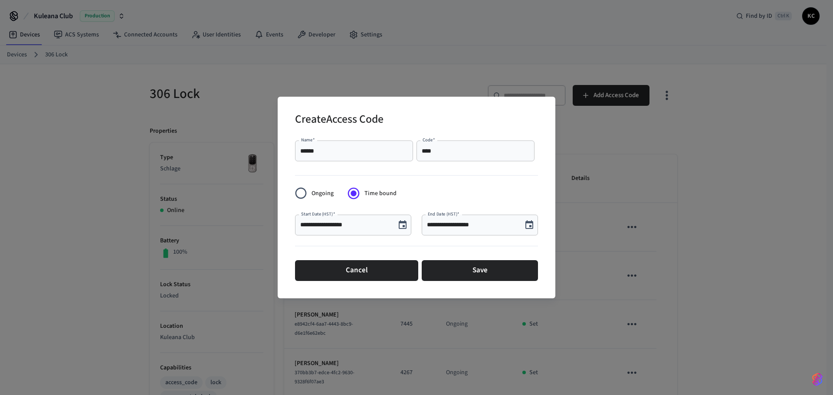
scroll to position [16, 0]
click at [465, 275] on button "Save" at bounding box center [480, 270] width 116 height 21
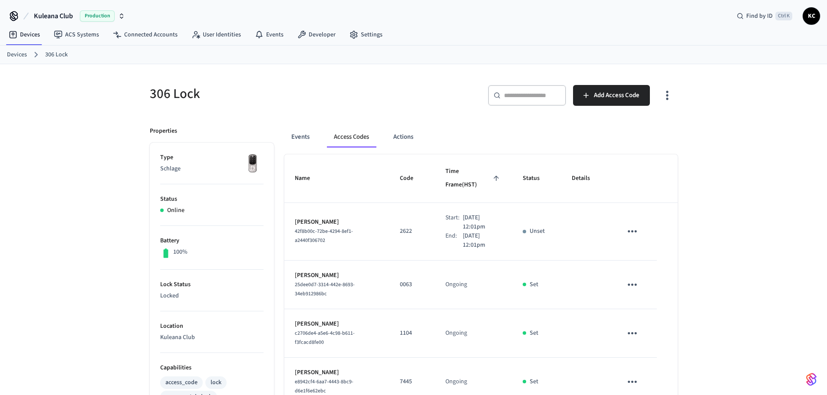
click at [16, 54] on link "Devices" at bounding box center [17, 54] width 20 height 9
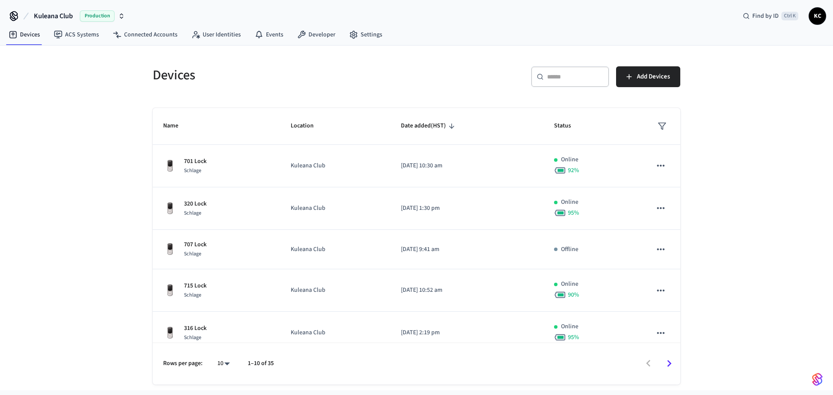
click at [583, 82] on div "​ ​" at bounding box center [570, 76] width 78 height 21
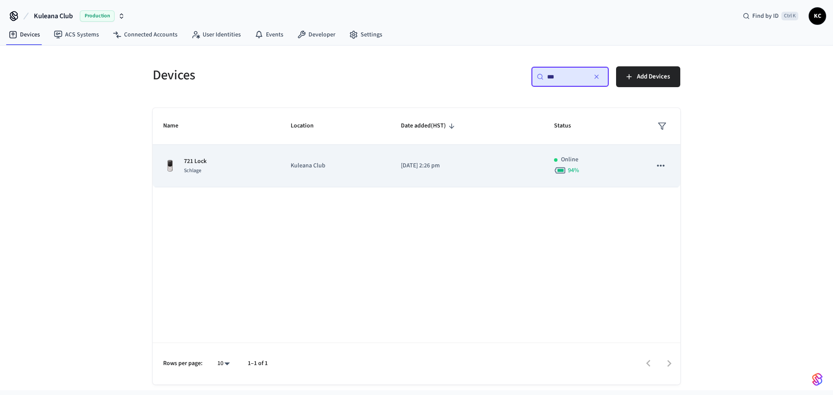
type input "***"
click at [435, 178] on td "[DATE] 2:26 pm" at bounding box center [467, 166] width 153 height 43
click at [349, 178] on td "Kuleana Club" at bounding box center [335, 166] width 110 height 43
click at [319, 174] on td "Kuleana Club" at bounding box center [335, 166] width 110 height 43
click at [346, 164] on p "Kuleana Club" at bounding box center [335, 165] width 89 height 9
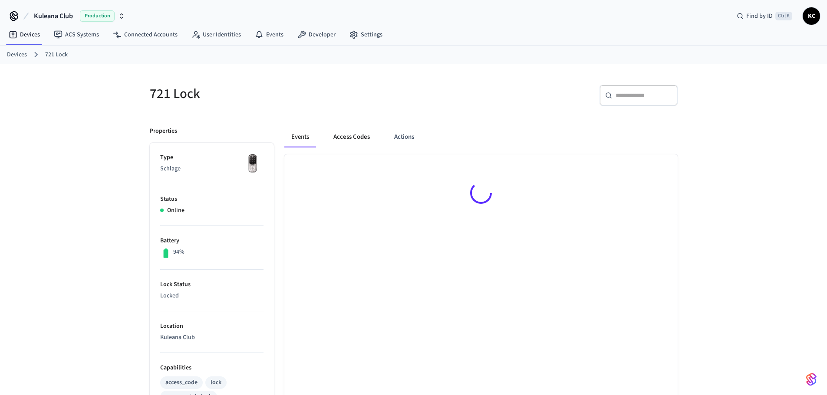
click at [343, 132] on button "Access Codes" at bounding box center [351, 137] width 50 height 21
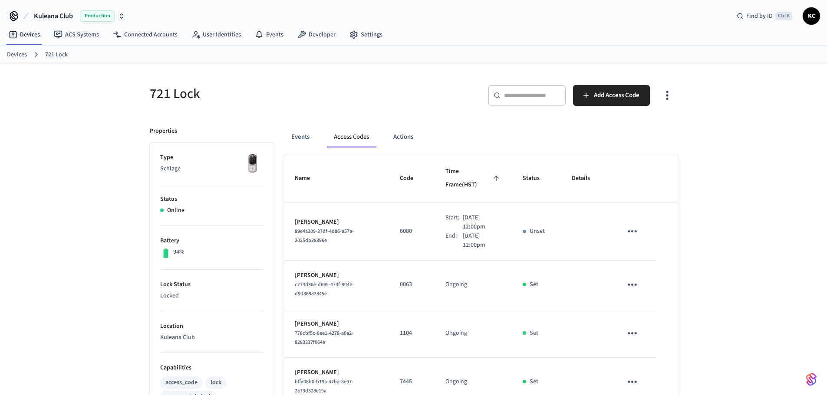
click at [10, 51] on link "Devices" at bounding box center [17, 54] width 20 height 9
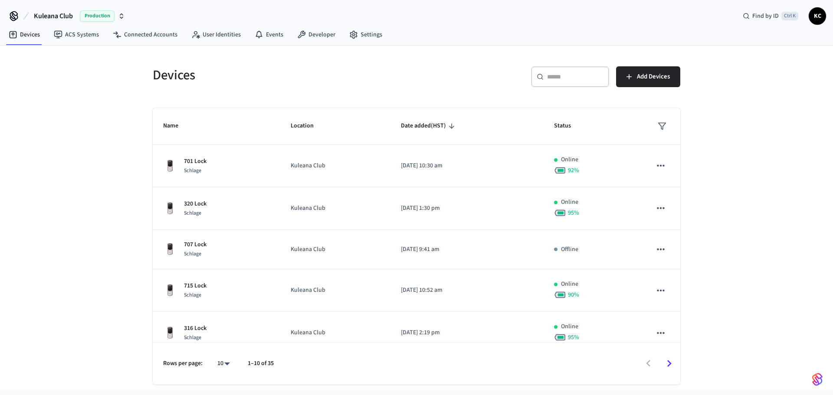
click at [573, 83] on div "​ ​" at bounding box center [570, 76] width 78 height 21
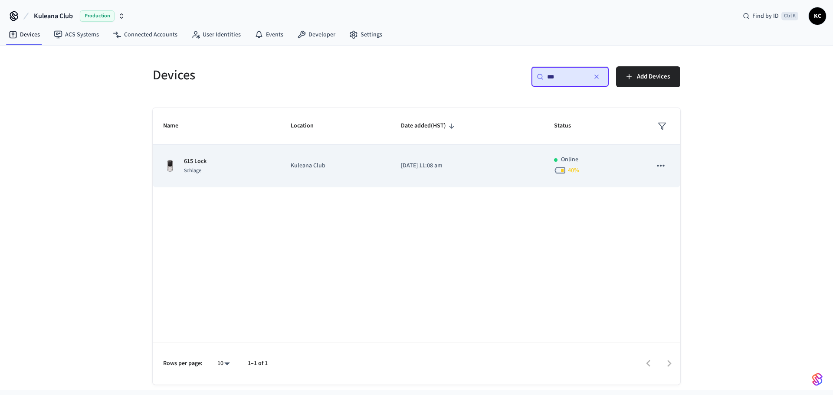
type input "***"
click at [478, 158] on td "[DATE] 11:08 am" at bounding box center [467, 166] width 153 height 43
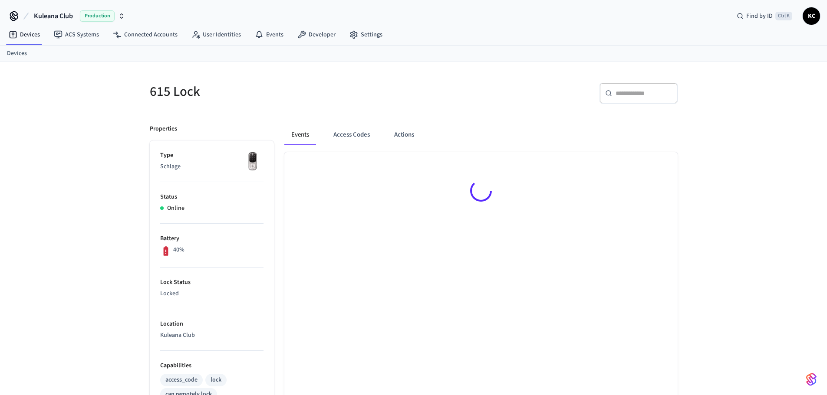
click at [414, 162] on div at bounding box center [480, 192] width 393 height 80
click at [367, 138] on button "Access Codes" at bounding box center [351, 137] width 50 height 21
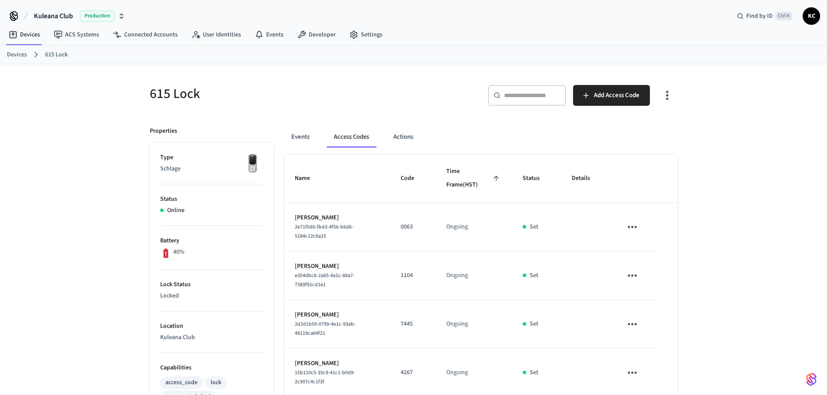
click at [356, 139] on button "Access Codes" at bounding box center [351, 137] width 49 height 21
click at [581, 104] on button "Add Access Code" at bounding box center [611, 95] width 77 height 21
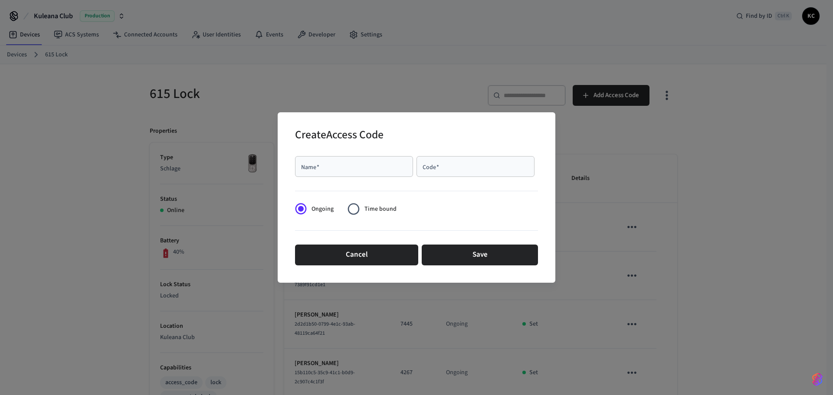
click at [371, 164] on input "Name   *" at bounding box center [354, 166] width 108 height 9
type input "*******"
type input "****"
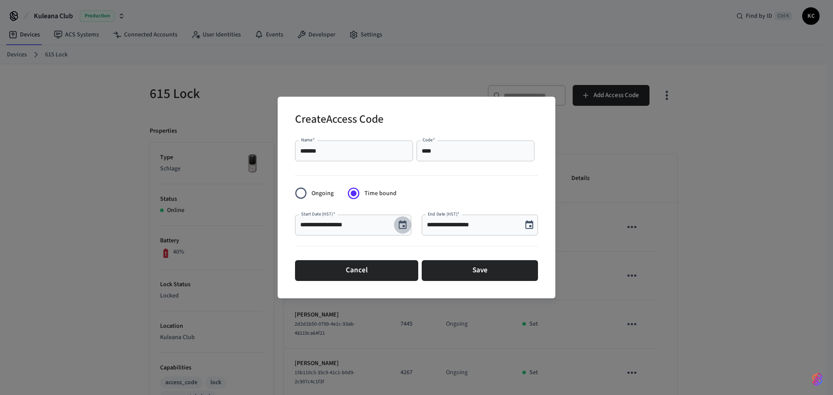
click at [404, 229] on icon "Choose date, selected date is Sep 4, 2025" at bounding box center [403, 224] width 8 height 9
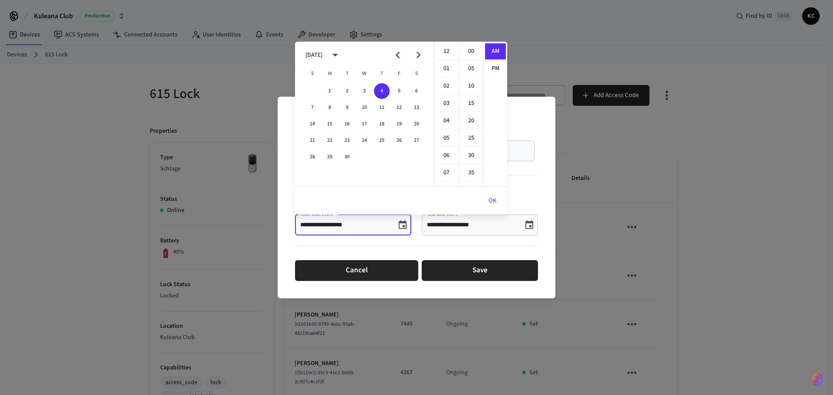
scroll to position [174, 0]
click at [396, 92] on button "5" at bounding box center [399, 91] width 16 height 16
click at [444, 55] on li "12" at bounding box center [446, 51] width 21 height 16
click at [467, 53] on li "00" at bounding box center [471, 51] width 21 height 16
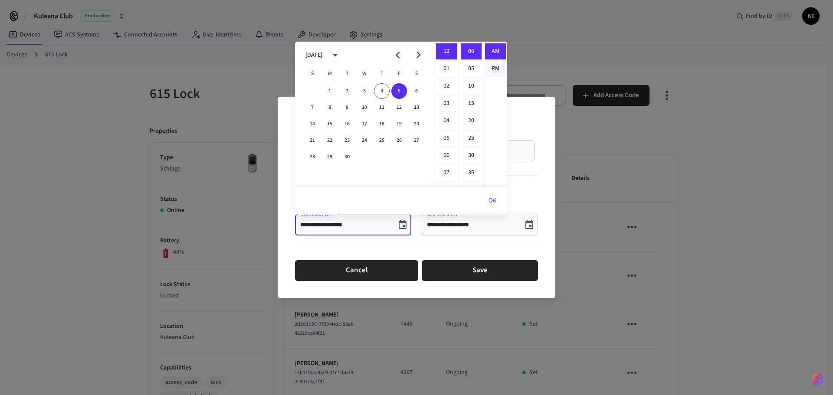
click at [490, 66] on li "PM" at bounding box center [495, 69] width 21 height 16
type input "**********"
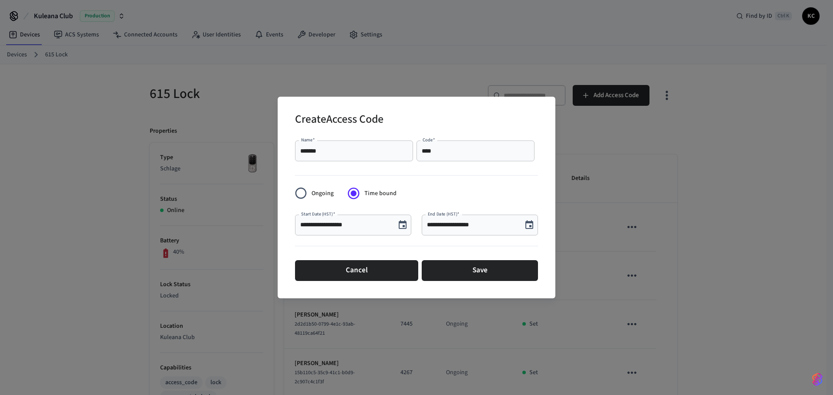
scroll to position [16, 0]
click at [528, 221] on icon "Choose date, selected date is Sep 4, 2025" at bounding box center [530, 224] width 8 height 9
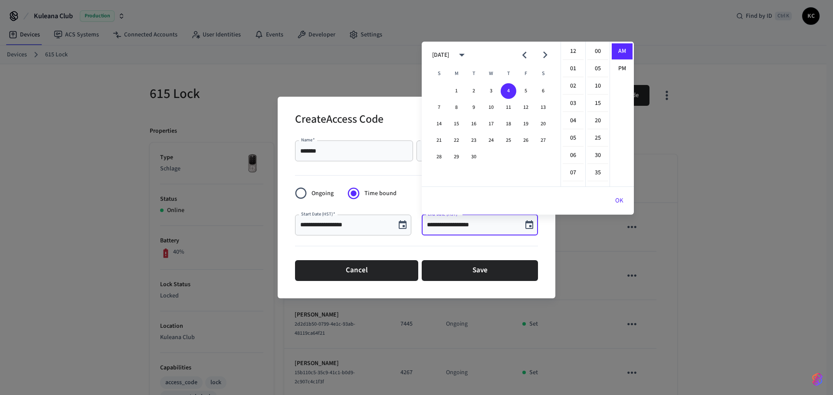
scroll to position [174, 0]
click at [525, 105] on button "12" at bounding box center [526, 108] width 16 height 16
click at [570, 49] on li "12" at bounding box center [573, 51] width 21 height 16
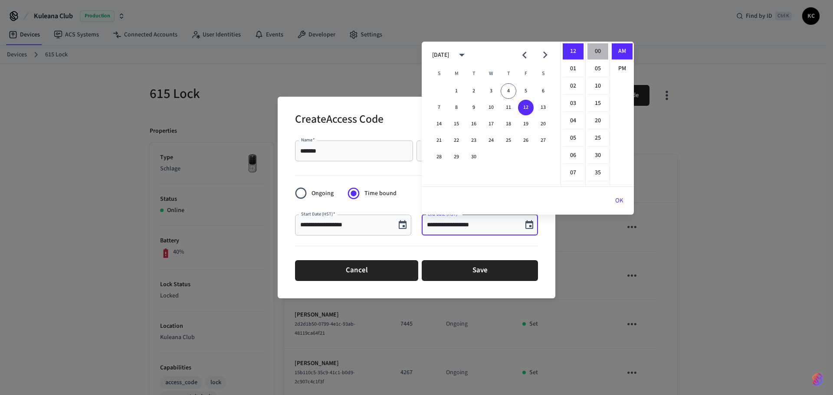
click at [592, 49] on li "00" at bounding box center [598, 51] width 21 height 16
type input "**********"
click at [619, 201] on button "OK" at bounding box center [619, 201] width 29 height 21
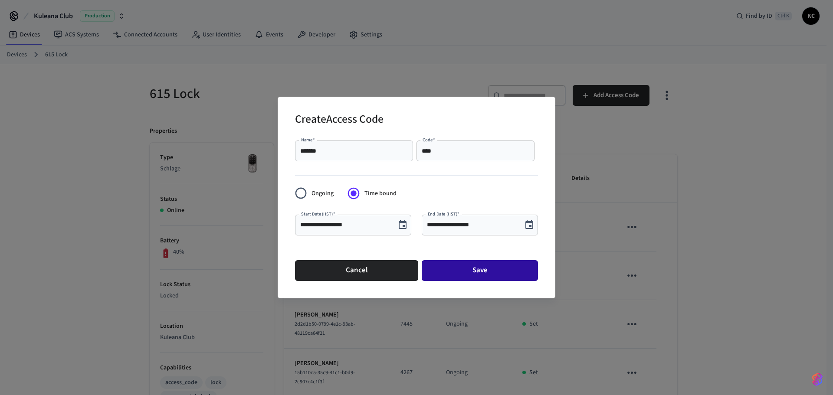
click at [516, 268] on button "Save" at bounding box center [480, 270] width 116 height 21
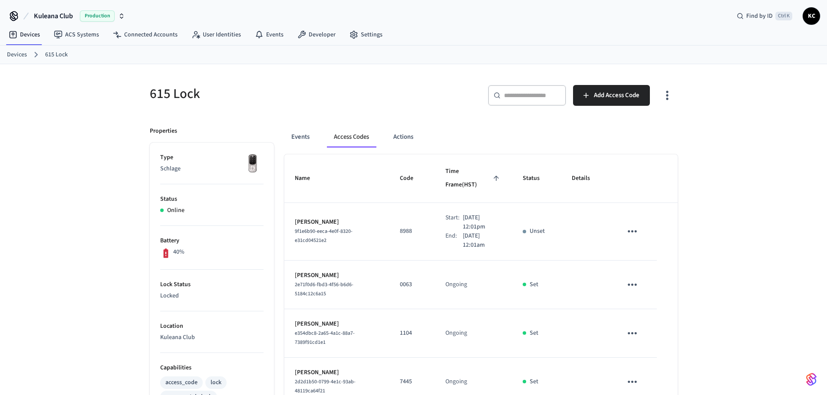
click at [13, 54] on link "Devices" at bounding box center [17, 54] width 20 height 9
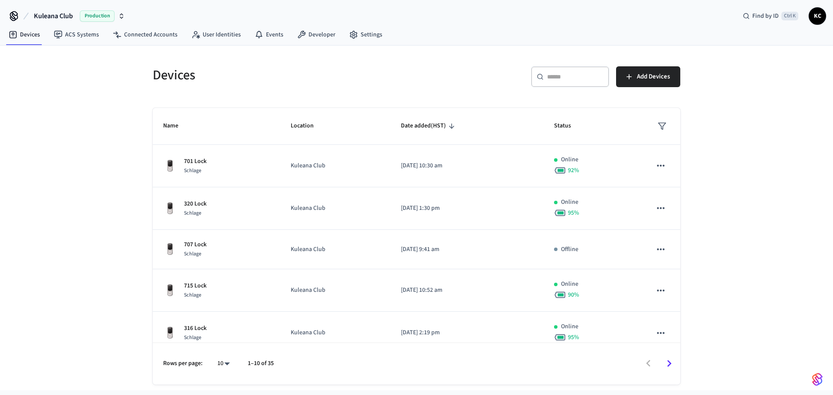
click at [564, 82] on div "​ ​" at bounding box center [570, 76] width 78 height 21
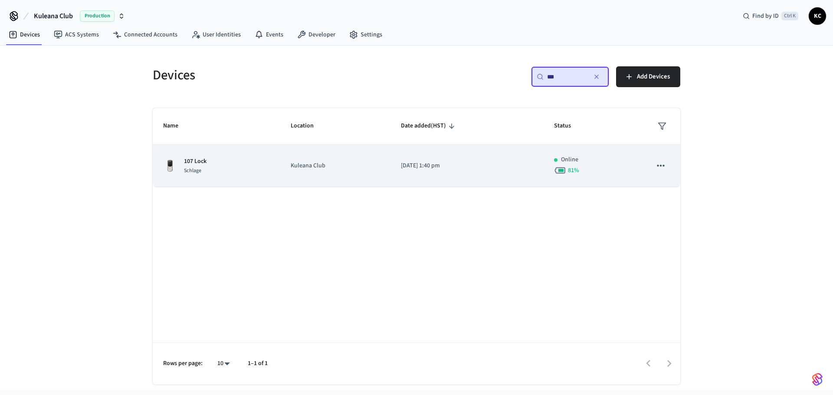
type input "***"
click at [479, 171] on td "[DATE] 1:40 pm" at bounding box center [467, 166] width 153 height 43
click at [454, 171] on td "[DATE] 1:40 pm" at bounding box center [467, 166] width 153 height 43
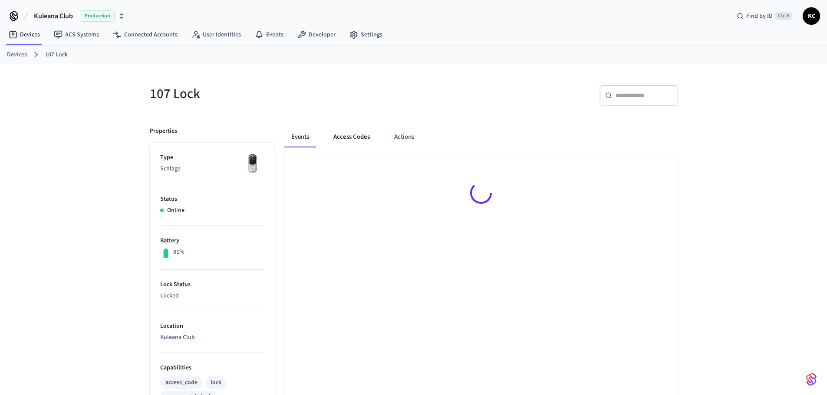
click at [361, 138] on button "Access Codes" at bounding box center [351, 137] width 50 height 21
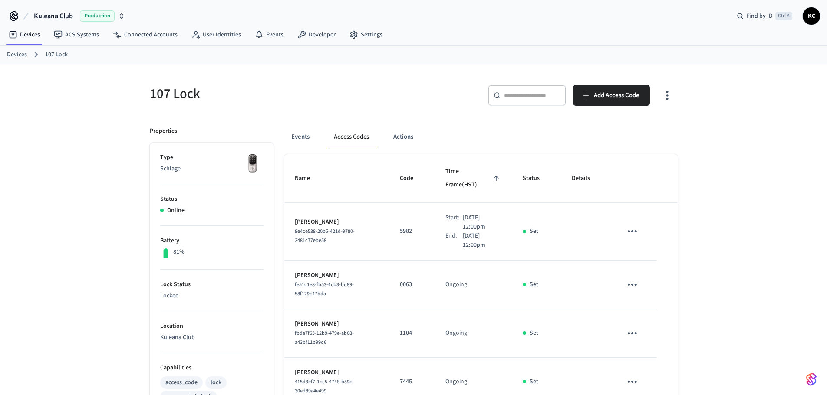
click at [720, 156] on div "107 Lock ​ ​ Add Access Code Properties Type Schlage Status Online Battery 81% …" at bounding box center [413, 402] width 827 height 676
click at [8, 56] on link "Devices" at bounding box center [17, 54] width 20 height 9
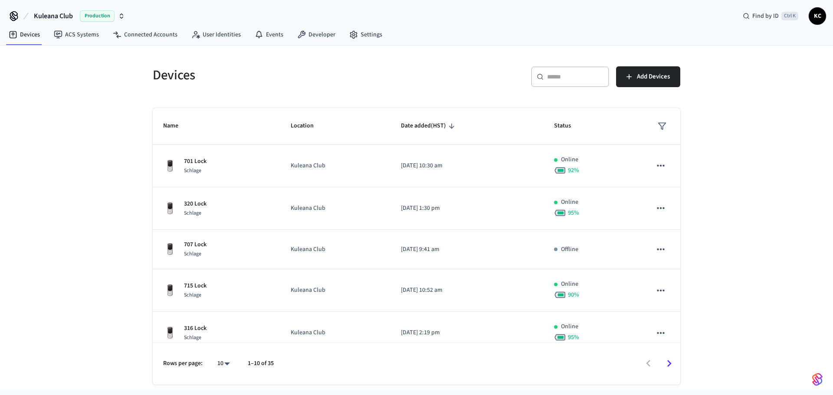
click at [562, 74] on input "text" at bounding box center [575, 76] width 56 height 9
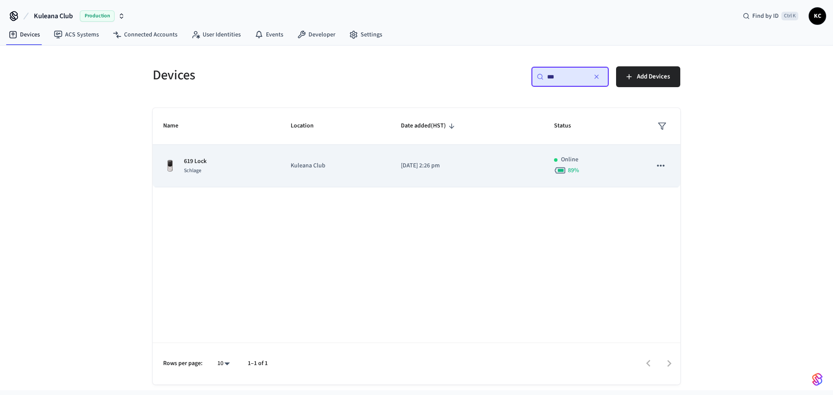
type input "***"
click at [422, 167] on p "[DATE] 2:26 pm" at bounding box center [467, 165] width 132 height 9
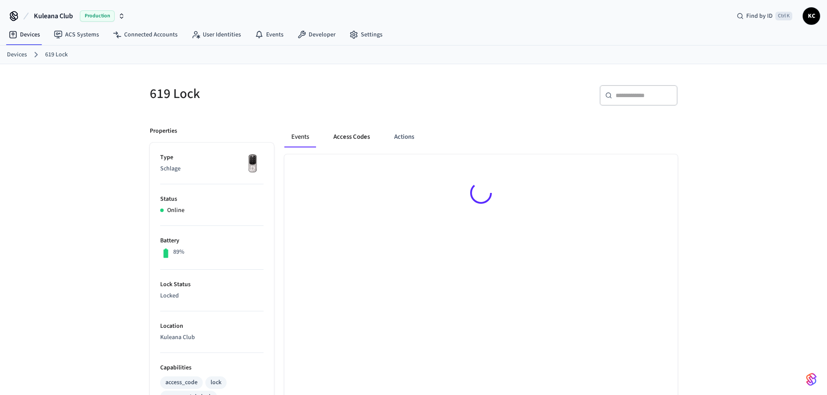
click at [364, 133] on button "Access Codes" at bounding box center [351, 137] width 50 height 21
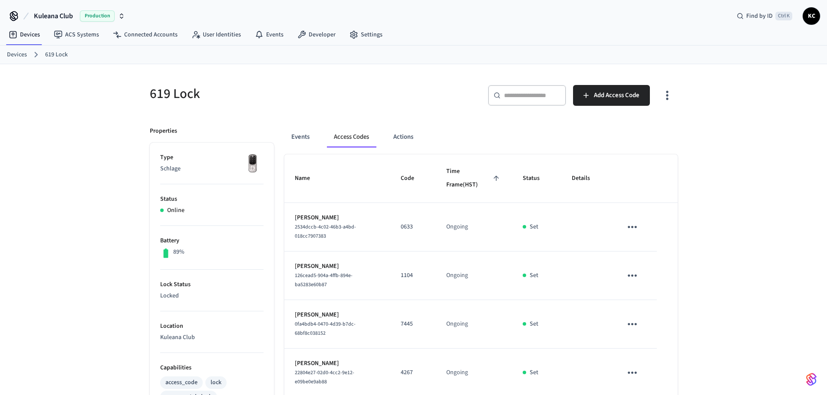
click at [711, 121] on div "619 Lock ​ ​ Add Access Code Properties Type Schlage Status Online Battery 89% …" at bounding box center [413, 373] width 827 height 618
click at [630, 98] on span "Add Access Code" at bounding box center [617, 95] width 46 height 11
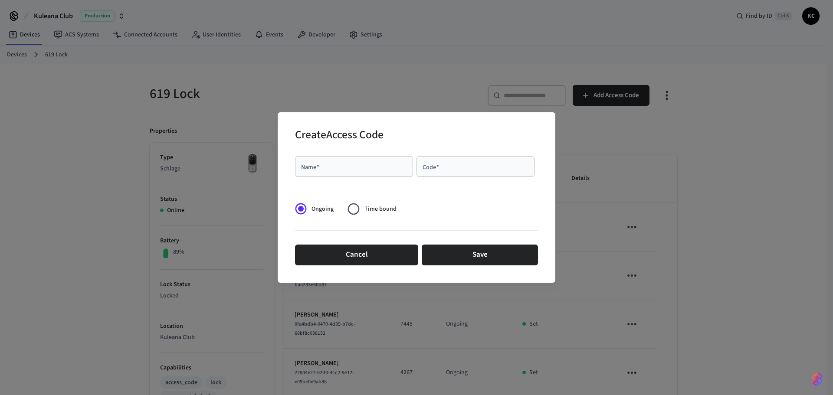
click at [397, 171] on input "Name   *" at bounding box center [354, 166] width 108 height 9
type input "********"
type input "****"
click at [371, 212] on span "Time bound" at bounding box center [381, 209] width 32 height 9
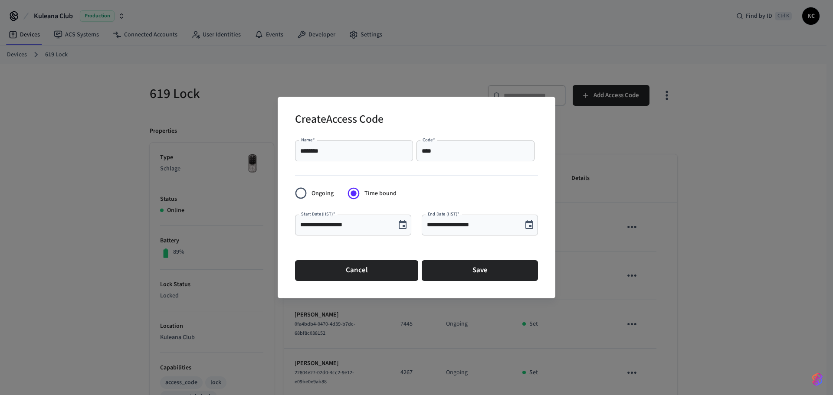
click at [404, 226] on icon "Choose date, selected date is Sep 4, 2025" at bounding box center [403, 224] width 8 height 9
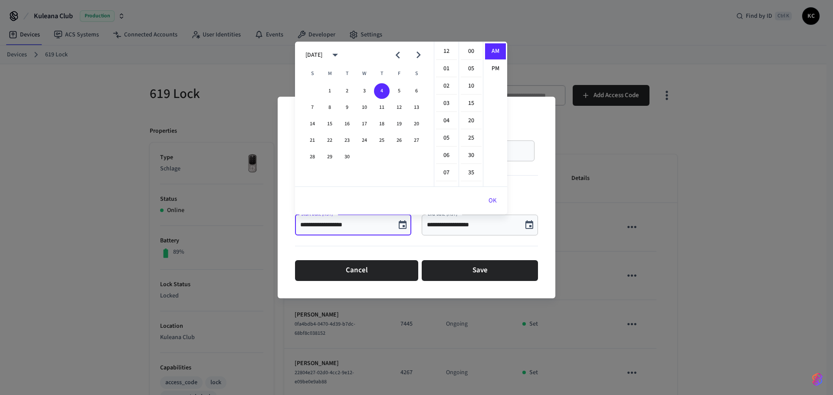
scroll to position [174, 0]
click at [401, 92] on button "5" at bounding box center [399, 91] width 16 height 16
click at [446, 50] on li "12" at bounding box center [446, 51] width 21 height 16
click at [470, 53] on li "00" at bounding box center [471, 51] width 21 height 16
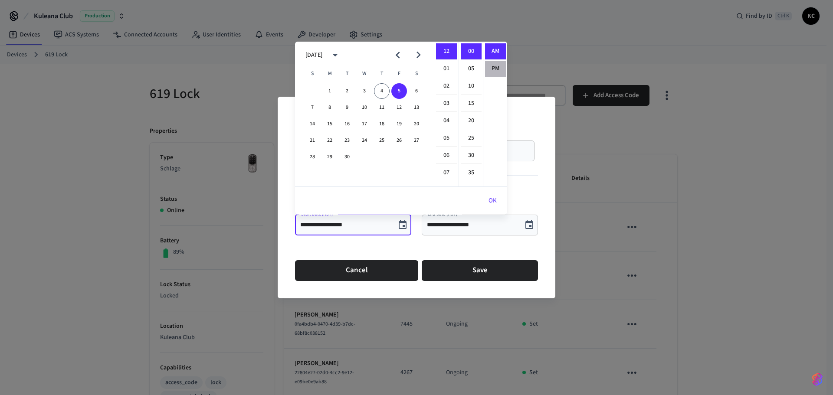
click at [486, 65] on li "PM" at bounding box center [495, 69] width 21 height 16
type input "**********"
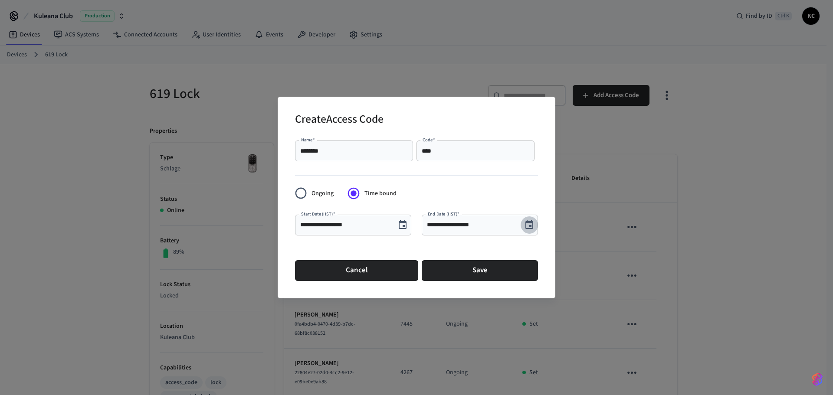
click at [534, 226] on icon "Choose date, selected date is Sep 4, 2025" at bounding box center [529, 225] width 10 height 10
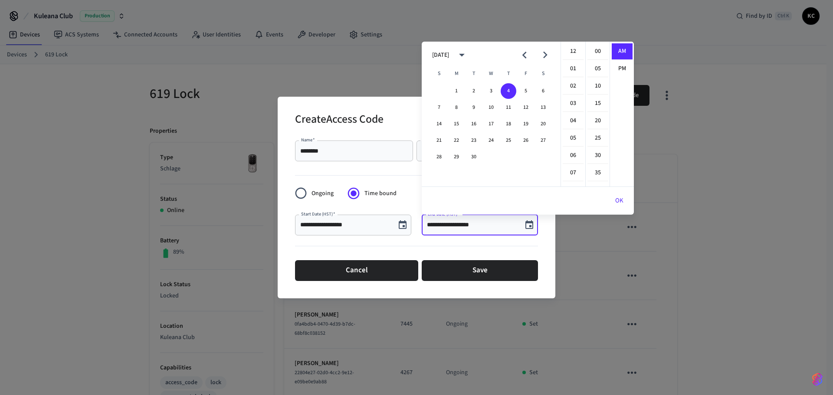
scroll to position [174, 0]
click at [522, 106] on button "12" at bounding box center [526, 108] width 16 height 16
click at [573, 49] on li "12" at bounding box center [573, 51] width 21 height 16
click at [593, 48] on li "00" at bounding box center [598, 51] width 21 height 16
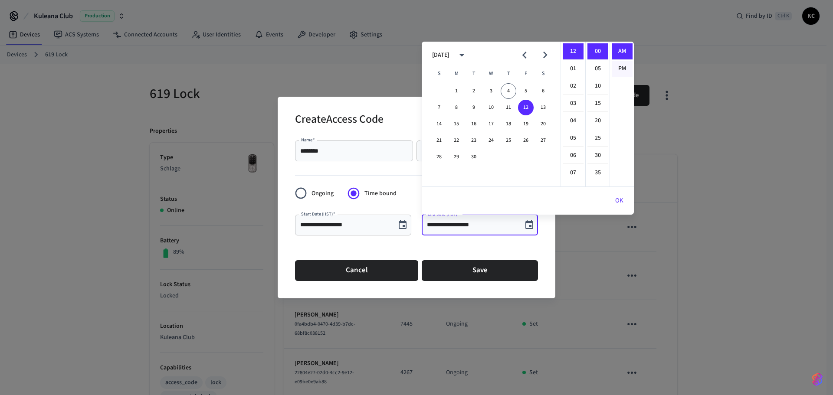
click at [616, 65] on li "PM" at bounding box center [622, 69] width 21 height 16
type input "**********"
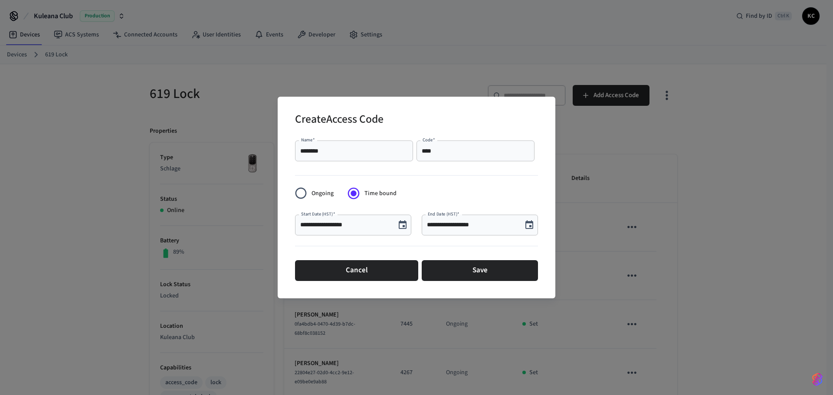
scroll to position [16, 0]
click at [463, 275] on button "Save" at bounding box center [480, 270] width 116 height 21
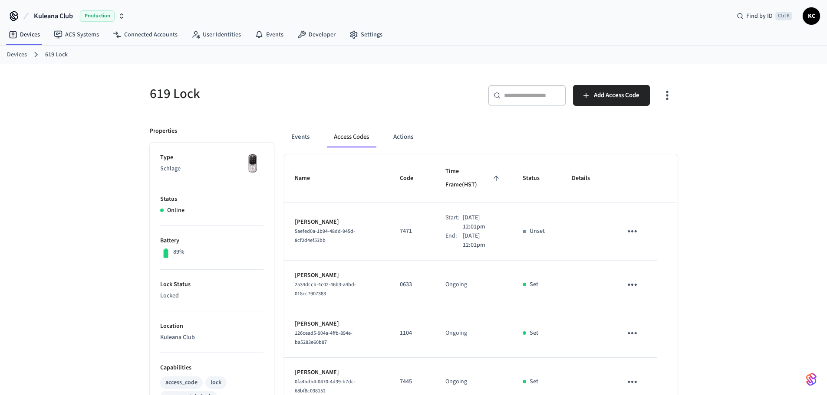
click at [23, 55] on link "Devices" at bounding box center [17, 54] width 20 height 9
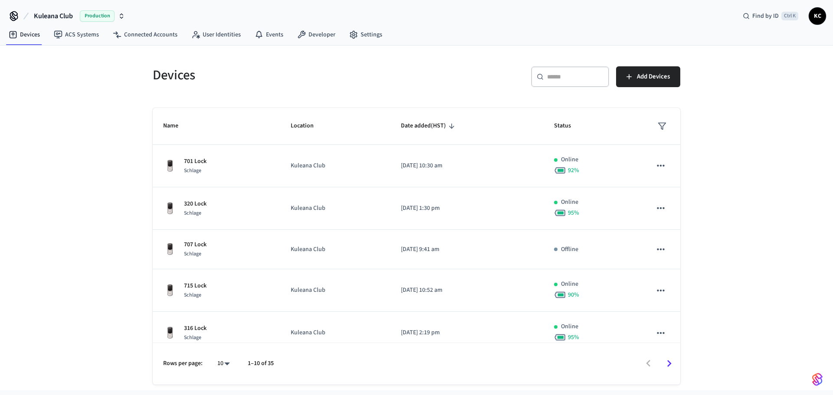
click at [575, 79] on input "text" at bounding box center [575, 76] width 56 height 9
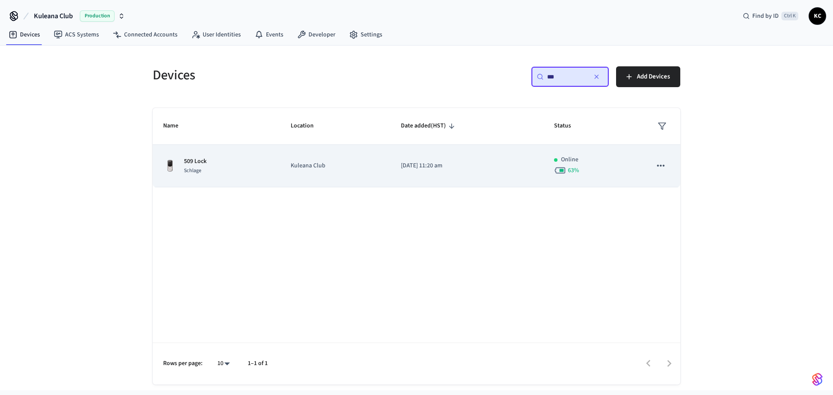
type input "***"
click at [397, 182] on td "[DATE] 11:20 am" at bounding box center [467, 166] width 153 height 43
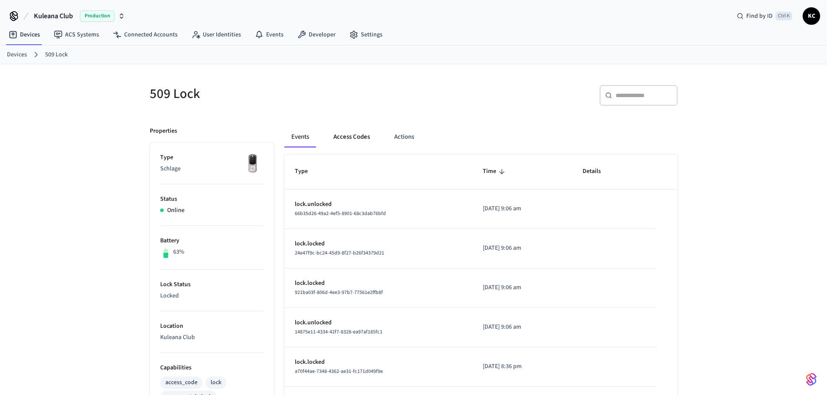
click at [352, 134] on button "Access Codes" at bounding box center [351, 137] width 50 height 21
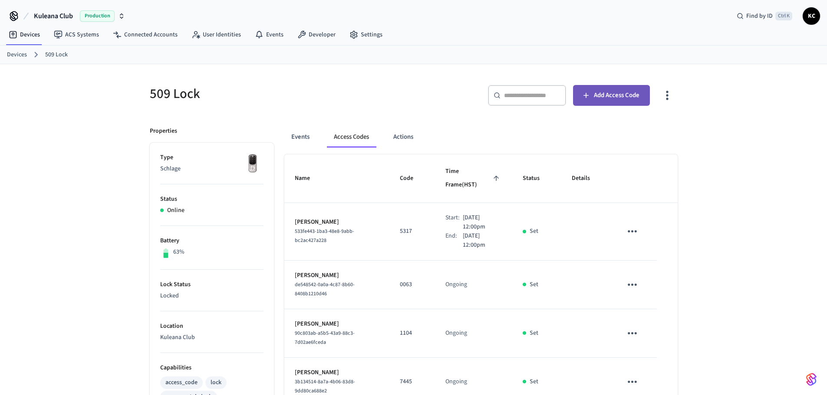
click at [595, 98] on span "Add Access Code" at bounding box center [617, 95] width 46 height 11
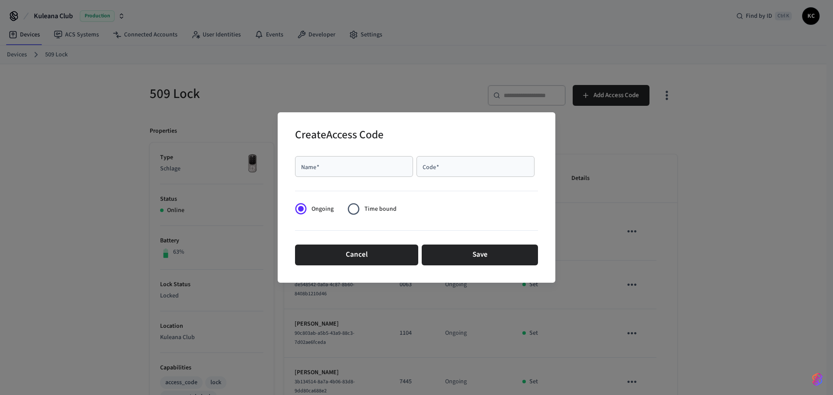
click at [366, 170] on input "Name   *" at bounding box center [354, 166] width 108 height 9
click at [366, 171] on input "********" at bounding box center [354, 166] width 108 height 9
type input "********"
type input "****"
click at [368, 211] on span "Time bound" at bounding box center [381, 209] width 32 height 9
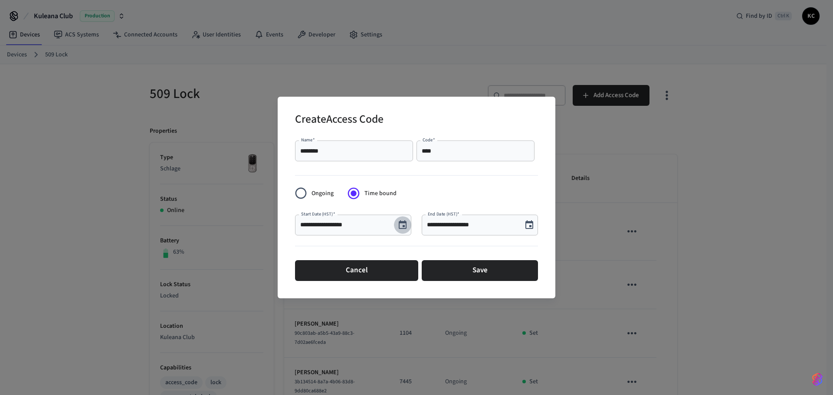
click at [399, 221] on icon "Choose date, selected date is Sep 4, 2025" at bounding box center [403, 225] width 10 height 10
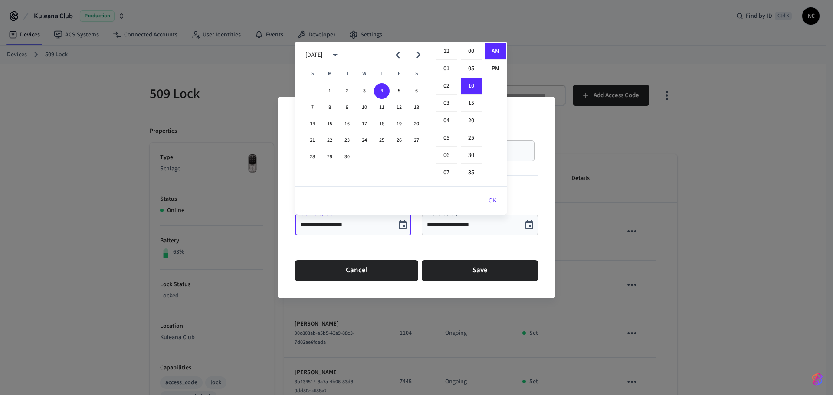
scroll to position [35, 0]
click at [397, 92] on button "5" at bounding box center [399, 91] width 16 height 16
click at [441, 48] on li "12" at bounding box center [446, 51] width 21 height 16
click at [467, 47] on li "00" at bounding box center [471, 51] width 21 height 16
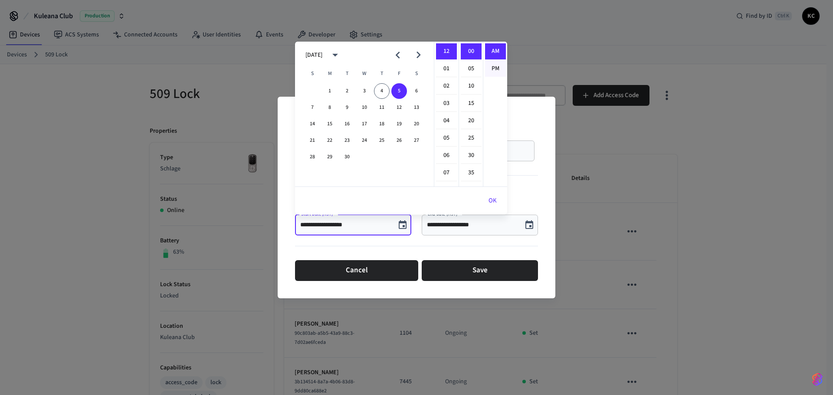
click at [491, 66] on li "PM" at bounding box center [495, 69] width 21 height 16
type input "**********"
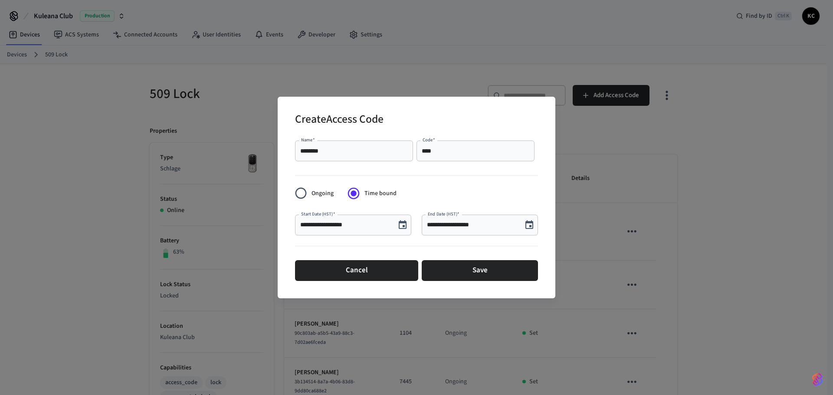
scroll to position [16, 0]
click at [527, 223] on icon "Choose date, selected date is Sep 4, 2025" at bounding box center [530, 224] width 8 height 9
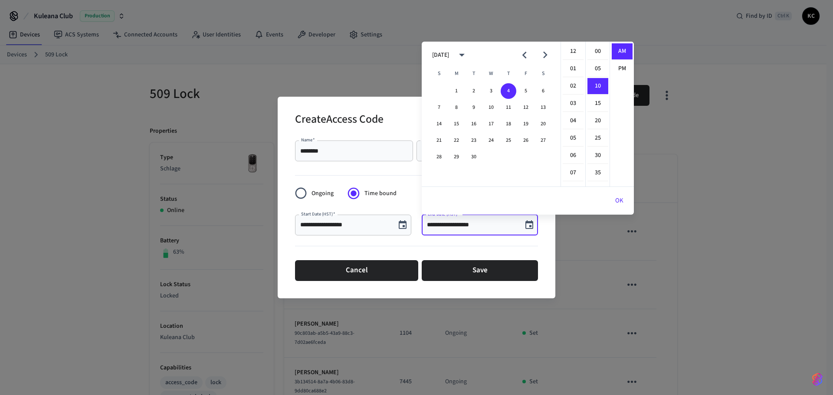
scroll to position [35, 0]
click at [526, 105] on button "12" at bounding box center [526, 108] width 16 height 16
click at [575, 51] on li "12" at bounding box center [573, 51] width 21 height 16
click at [595, 51] on li "00" at bounding box center [598, 51] width 21 height 16
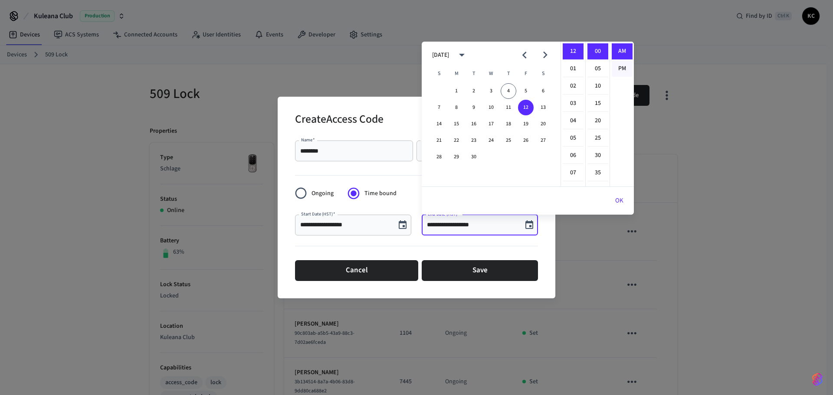
click at [621, 64] on li "PM" at bounding box center [622, 69] width 21 height 16
type input "**********"
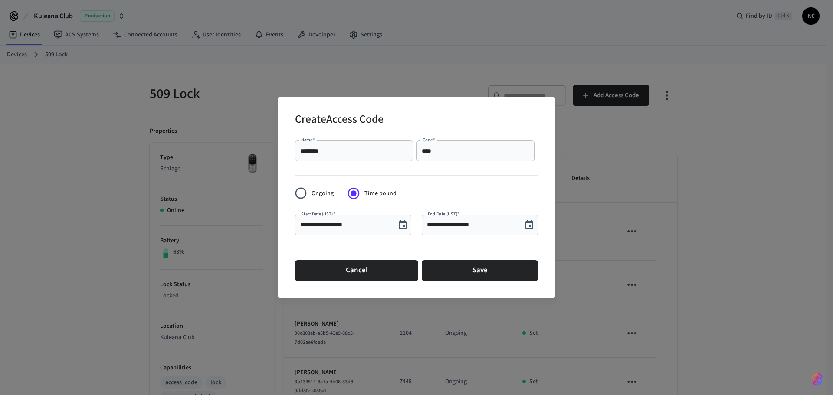
scroll to position [15, 0]
click at [495, 276] on button "Save" at bounding box center [480, 270] width 116 height 21
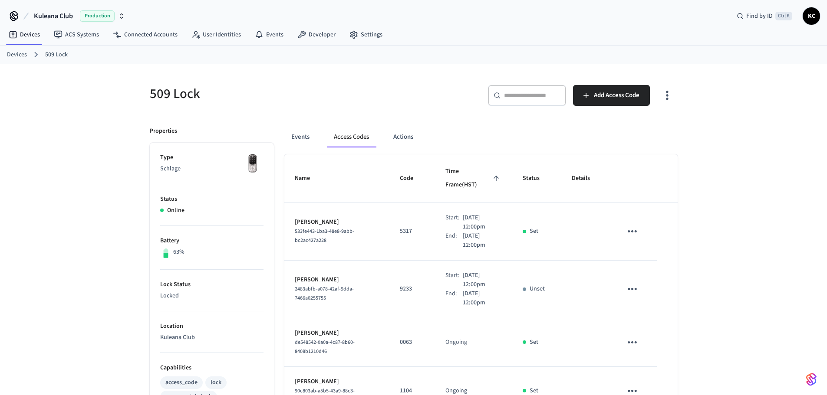
click at [12, 54] on link "Devices" at bounding box center [17, 54] width 20 height 9
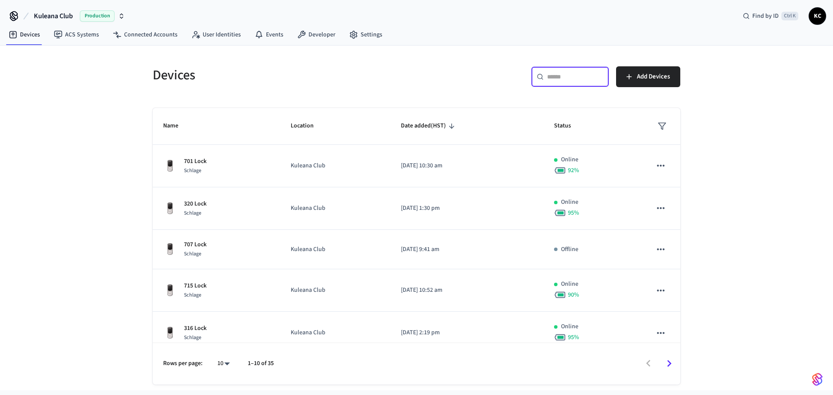
click at [568, 81] on input "text" at bounding box center [575, 76] width 56 height 9
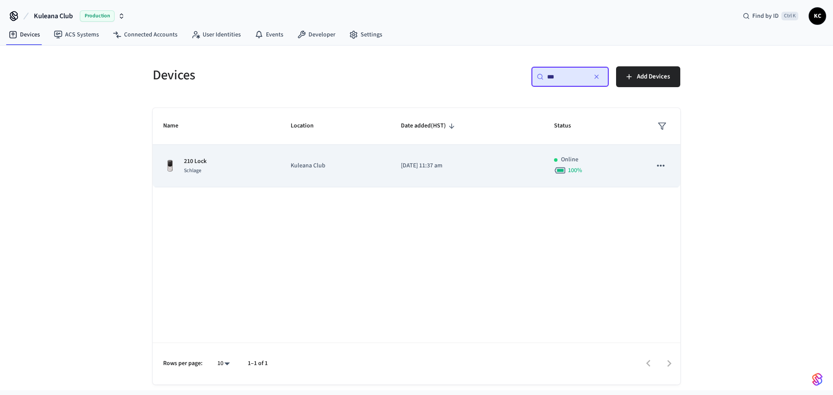
type input "***"
drag, startPoint x: 448, startPoint y: 170, endPoint x: 428, endPoint y: 162, distance: 21.6
click at [448, 171] on td "[DATE] 11:37 am" at bounding box center [467, 166] width 153 height 43
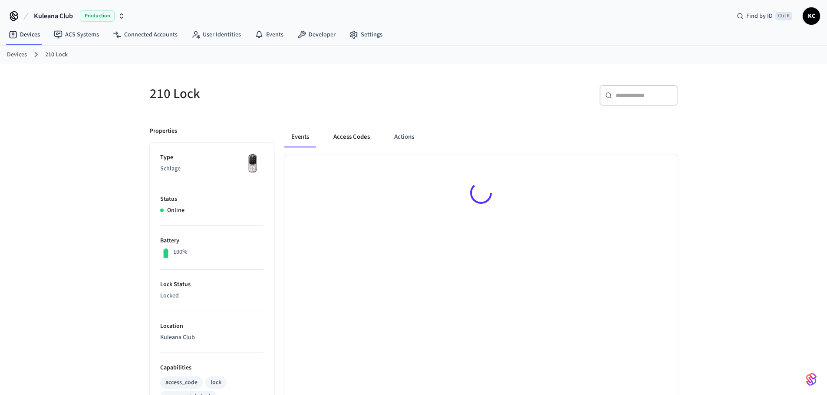
click at [343, 138] on button "Access Codes" at bounding box center [351, 137] width 50 height 21
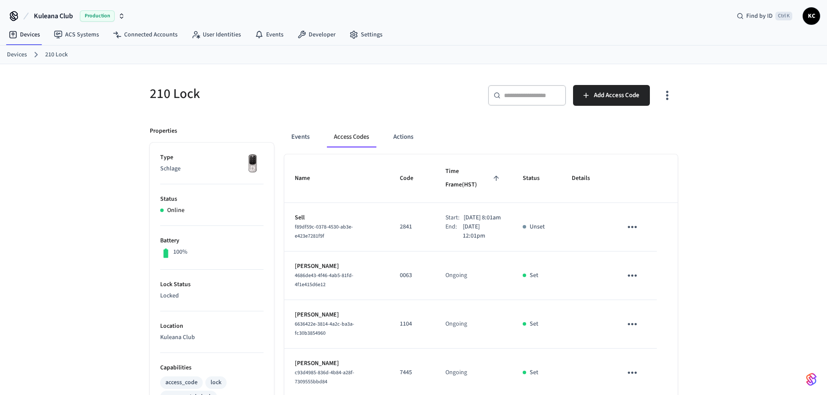
click at [6, 51] on div "Devices 210 Lock" at bounding box center [413, 55] width 827 height 19
click at [23, 55] on link "Devices" at bounding box center [17, 54] width 20 height 9
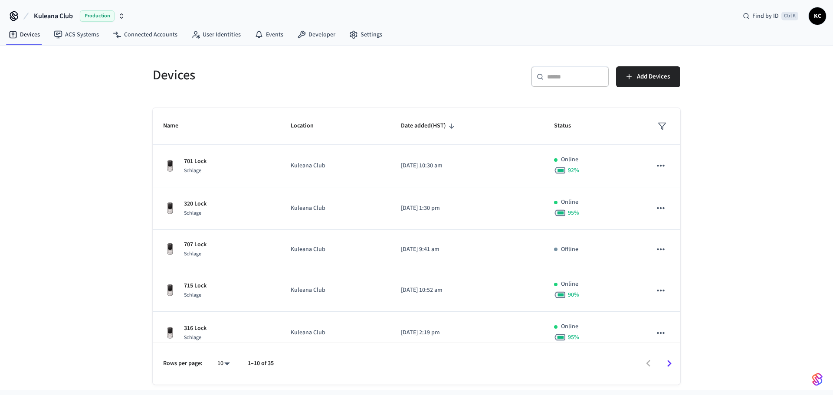
click at [558, 81] on input "text" at bounding box center [575, 76] width 56 height 9
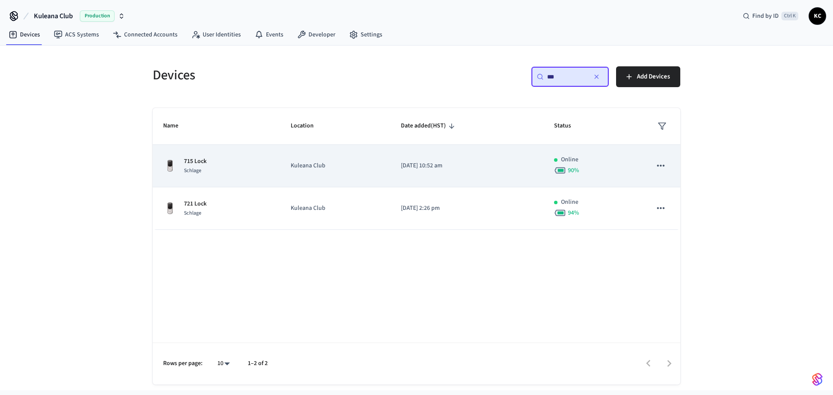
type input "***"
click at [443, 156] on td "[DATE] 10:52 am" at bounding box center [467, 166] width 153 height 43
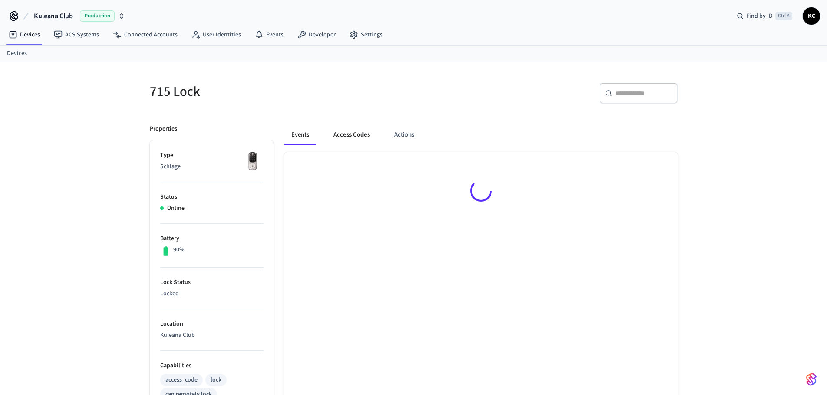
click at [345, 129] on button "Access Codes" at bounding box center [351, 135] width 50 height 21
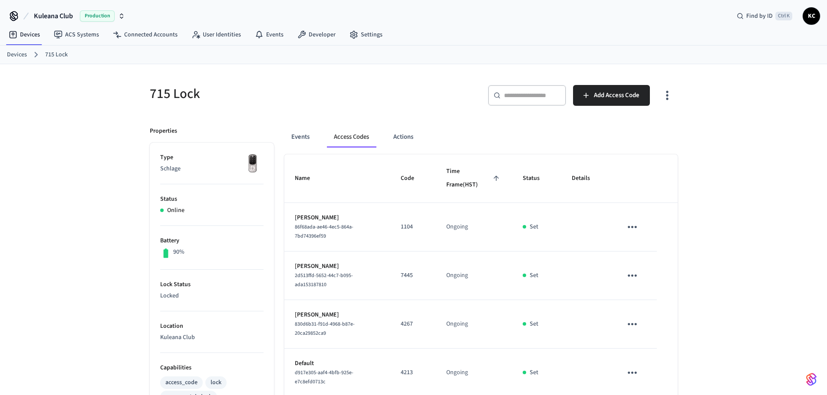
click at [745, 196] on div "715 Lock ​ ​ Add Access Code Properties Type Schlage Status Online Battery 90% …" at bounding box center [413, 342] width 827 height 556
click at [746, 206] on div "715 Lock ​ ​ Add Access Code Properties Type Schlage Status Online Battery 90% …" at bounding box center [413, 342] width 827 height 556
click at [693, 136] on div "715 Lock ​ ​ Add Access Code Properties Type Schlage Status Online Battery 90% …" at bounding box center [413, 342] width 827 height 556
click at [597, 99] on span "Add Access Code" at bounding box center [617, 95] width 46 height 11
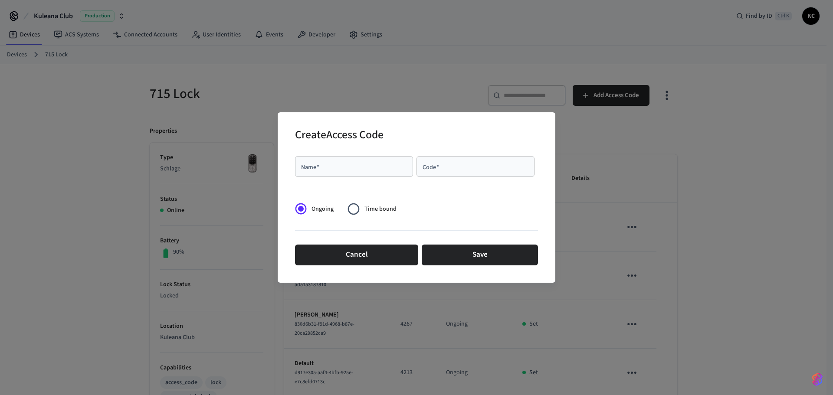
click at [394, 167] on input "Name   *" at bounding box center [354, 166] width 108 height 9
type input "*******"
type input "****"
drag, startPoint x: 384, startPoint y: 211, endPoint x: 395, endPoint y: 214, distance: 11.5
click at [384, 211] on span "Time bound" at bounding box center [381, 209] width 32 height 9
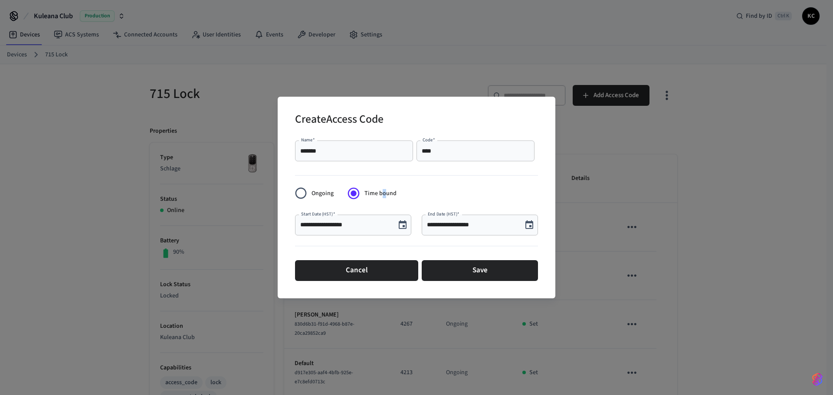
click at [401, 224] on icon "Choose date, selected date is Sep 4, 2025" at bounding box center [403, 225] width 10 height 10
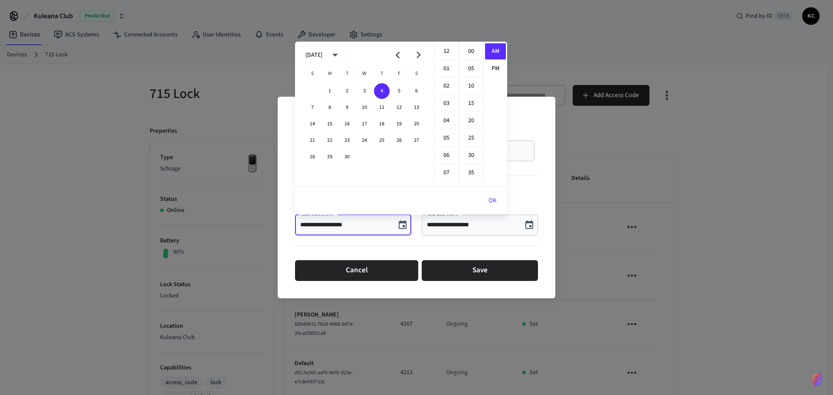
scroll to position [174, 0]
click at [398, 90] on button "5" at bounding box center [399, 91] width 16 height 16
click at [441, 50] on li "12" at bounding box center [446, 51] width 21 height 16
click at [464, 49] on li "00" at bounding box center [471, 51] width 21 height 16
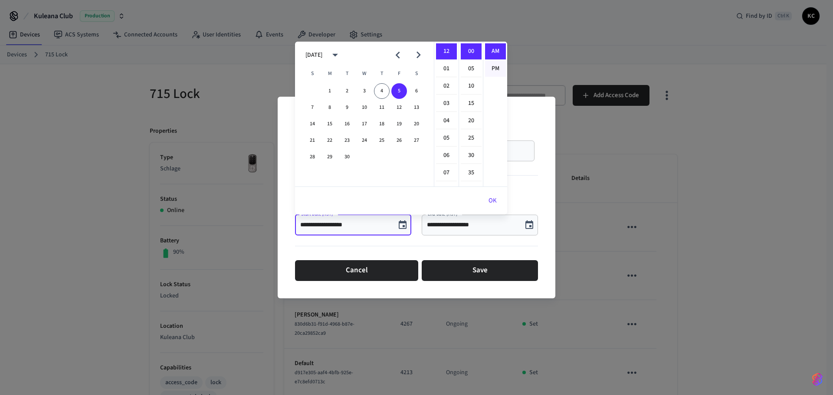
click at [492, 65] on li "PM" at bounding box center [495, 69] width 21 height 16
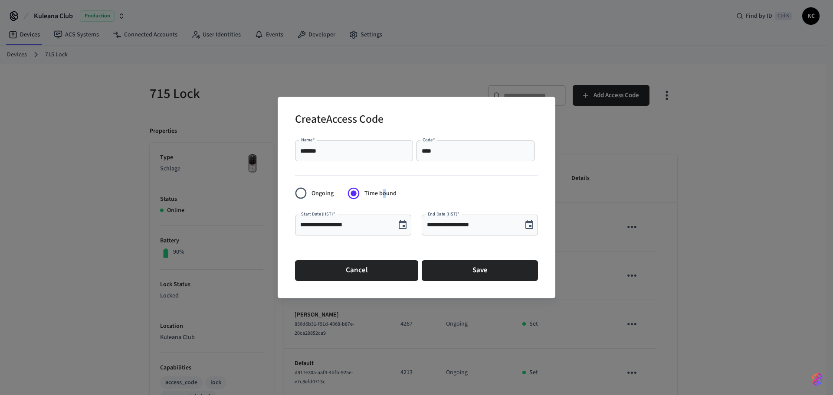
type input "**********"
click at [526, 223] on icon "Choose date, selected date is Sep 4, 2025" at bounding box center [530, 224] width 8 height 9
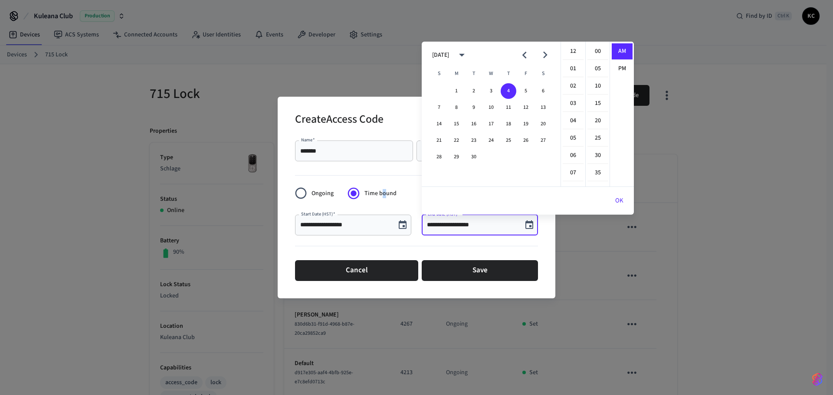
scroll to position [174, 0]
click at [524, 109] on button "12" at bounding box center [526, 108] width 16 height 16
click at [572, 52] on li "12" at bounding box center [573, 51] width 21 height 16
click at [596, 51] on li "00" at bounding box center [598, 51] width 21 height 16
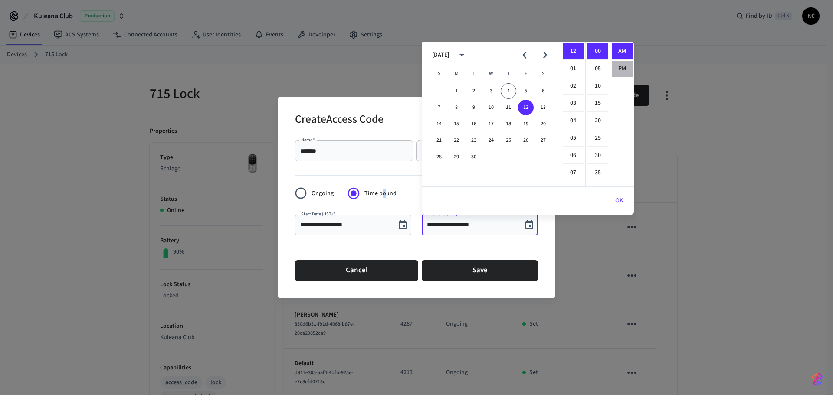
click at [626, 68] on li "PM" at bounding box center [622, 69] width 21 height 16
type input "**********"
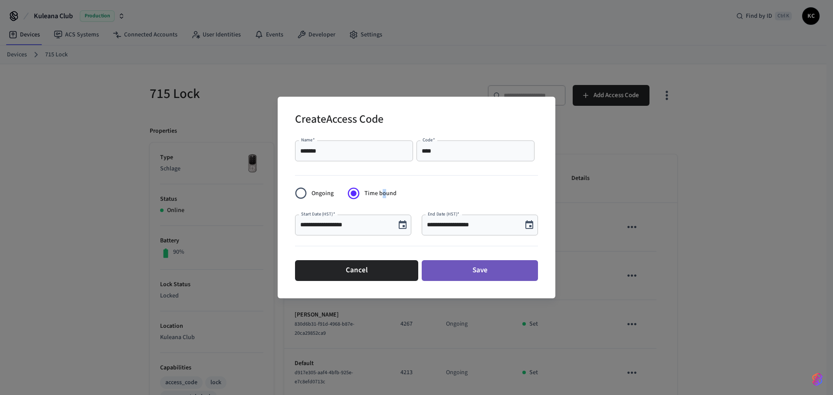
click at [509, 273] on button "Save" at bounding box center [480, 270] width 116 height 21
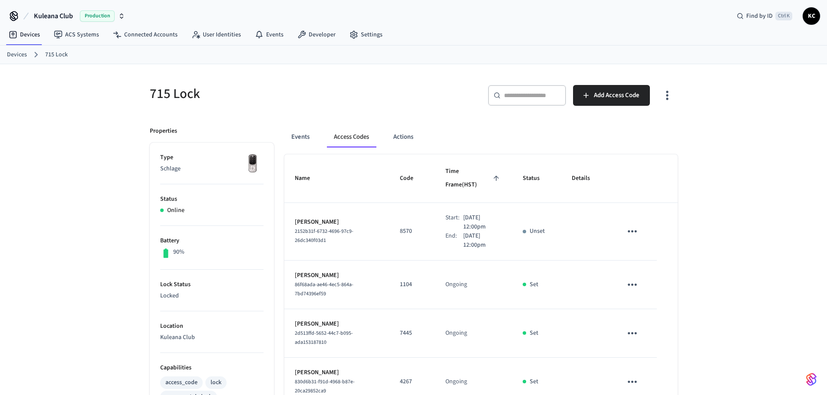
click at [23, 112] on div "715 Lock ​ ​ Add Access Code Properties Type Schlage Status Online Battery 90% …" at bounding box center [413, 353] width 827 height 579
click at [30, 115] on div "715 Lock ​ ​ Add Access Code Properties Type Schlage Status Online Battery 90% …" at bounding box center [413, 353] width 827 height 579
click at [19, 54] on link "Devices" at bounding box center [17, 54] width 20 height 9
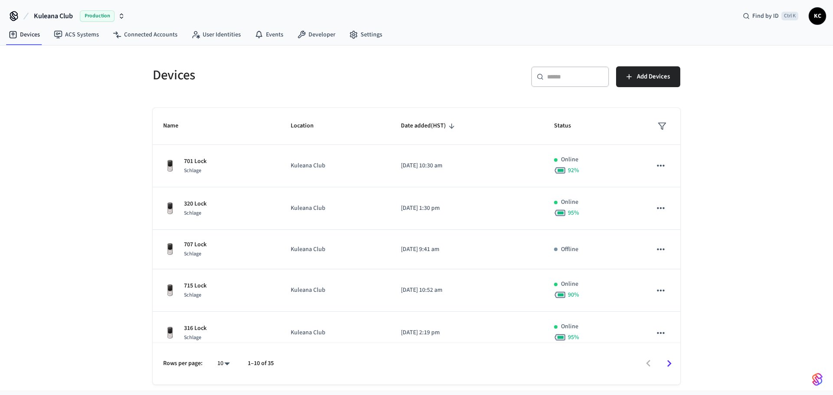
click at [541, 73] on icon at bounding box center [540, 76] width 7 height 7
click at [550, 72] on input "text" at bounding box center [575, 76] width 56 height 9
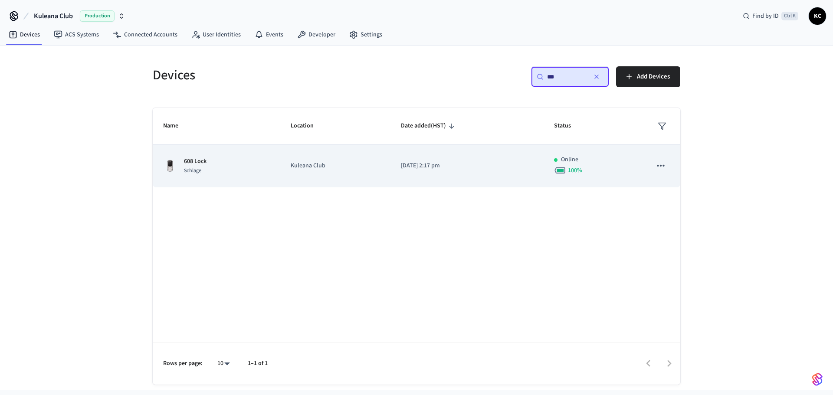
type input "***"
click at [428, 159] on td "[DATE] 2:17 pm" at bounding box center [467, 166] width 153 height 43
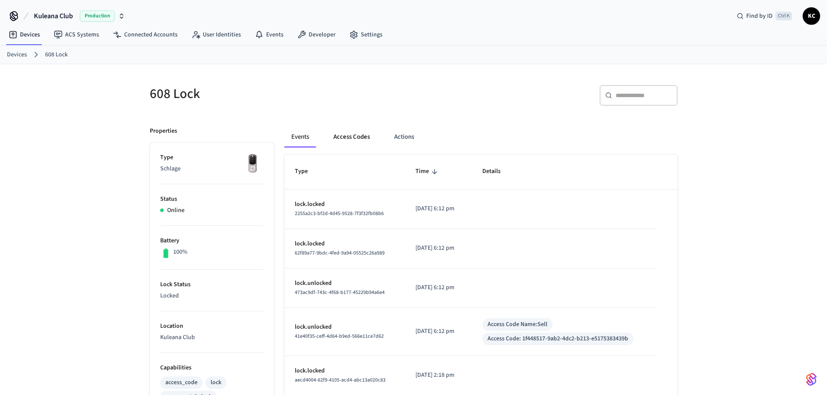
click at [353, 138] on button "Access Codes" at bounding box center [351, 137] width 50 height 21
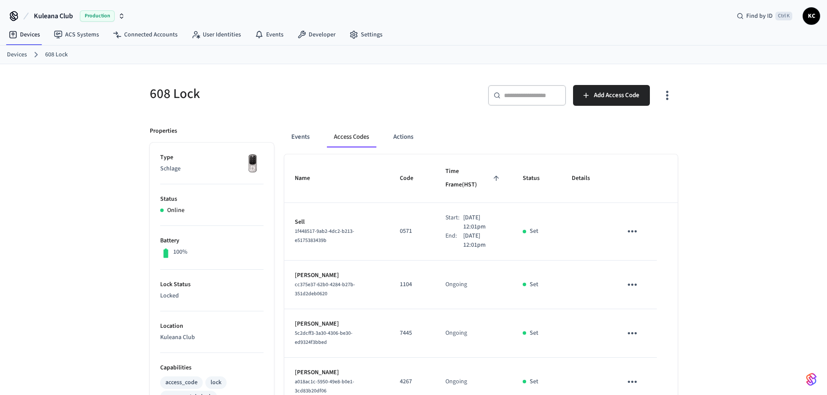
click at [14, 50] on link "Devices" at bounding box center [17, 54] width 20 height 9
